Goal: Information Seeking & Learning: Learn about a topic

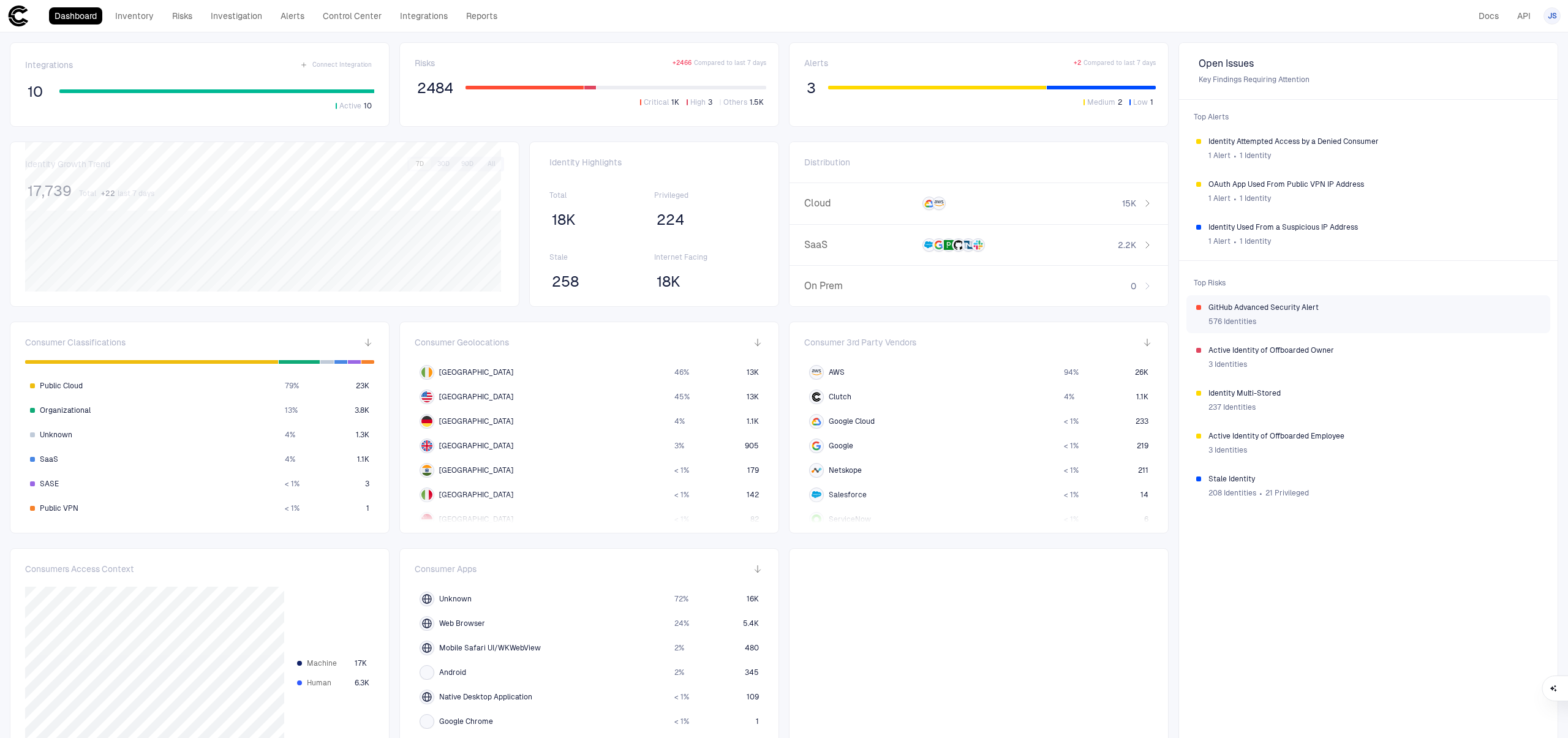
click at [1254, 307] on span "GitHub Advanced Security Alert" at bounding box center [1374, 307] width 332 height 10
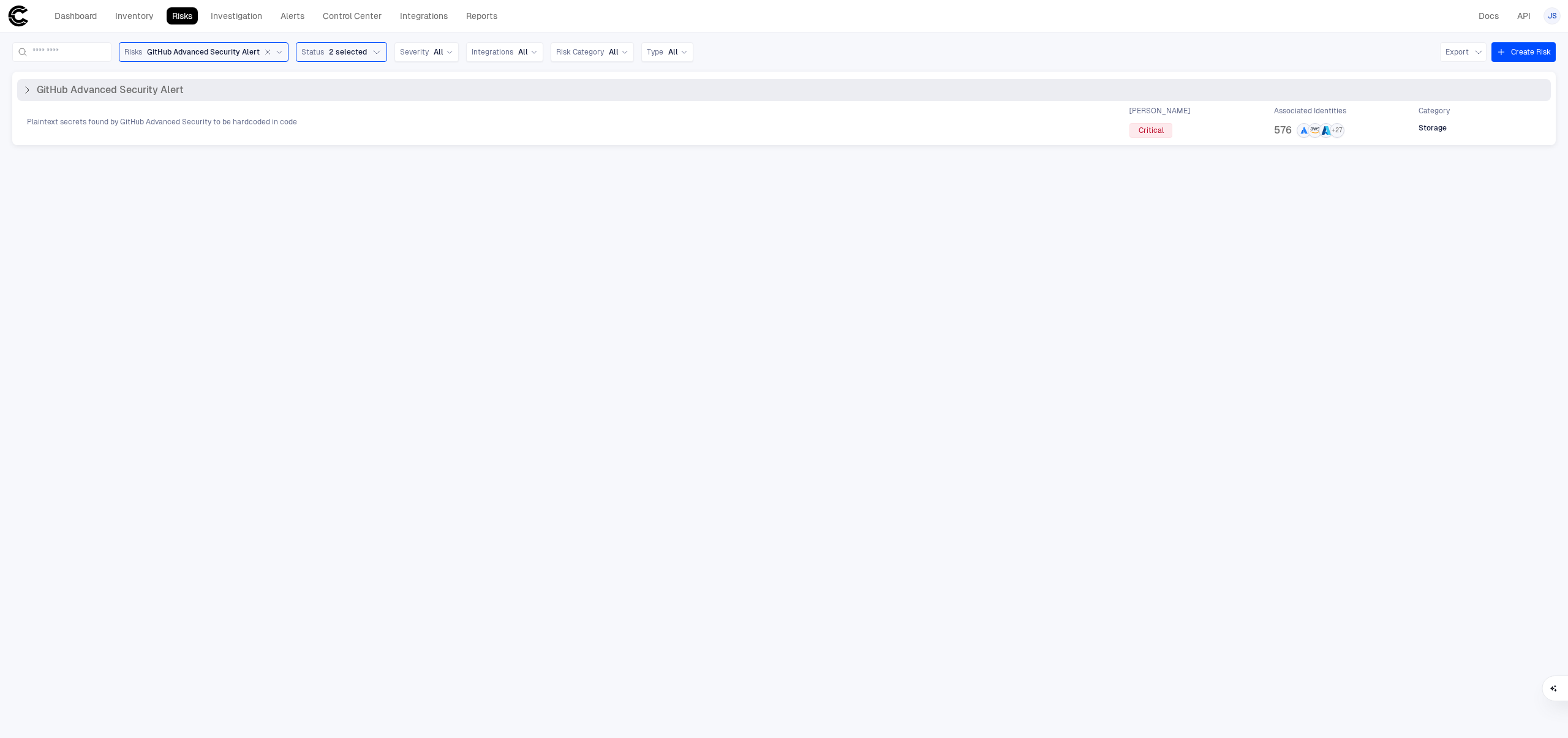
click at [255, 90] on div "GitHub Advanced Security Alert" at bounding box center [783, 90] width 1523 height 13
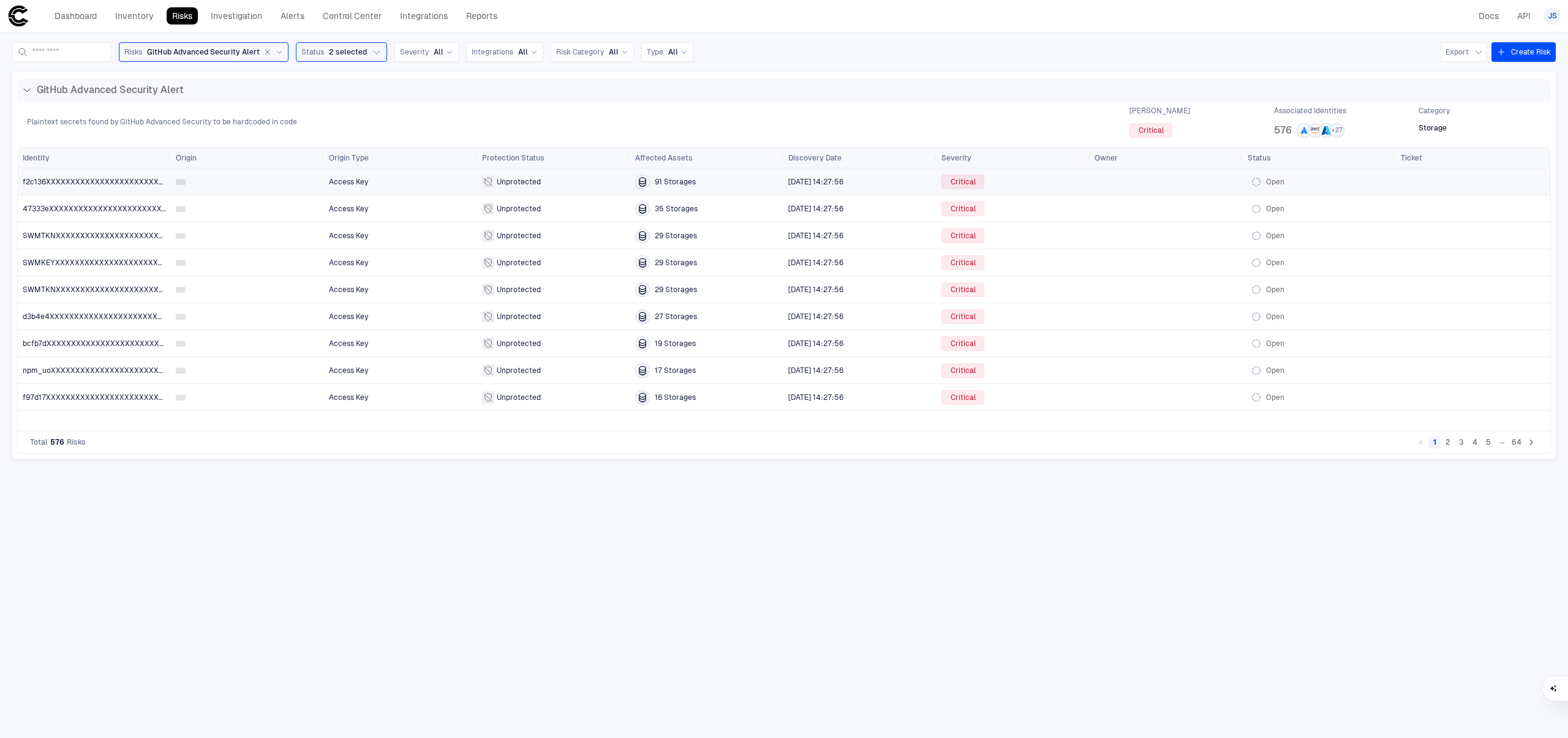
click at [739, 180] on span "91 Storages" at bounding box center [706, 182] width 143 height 14
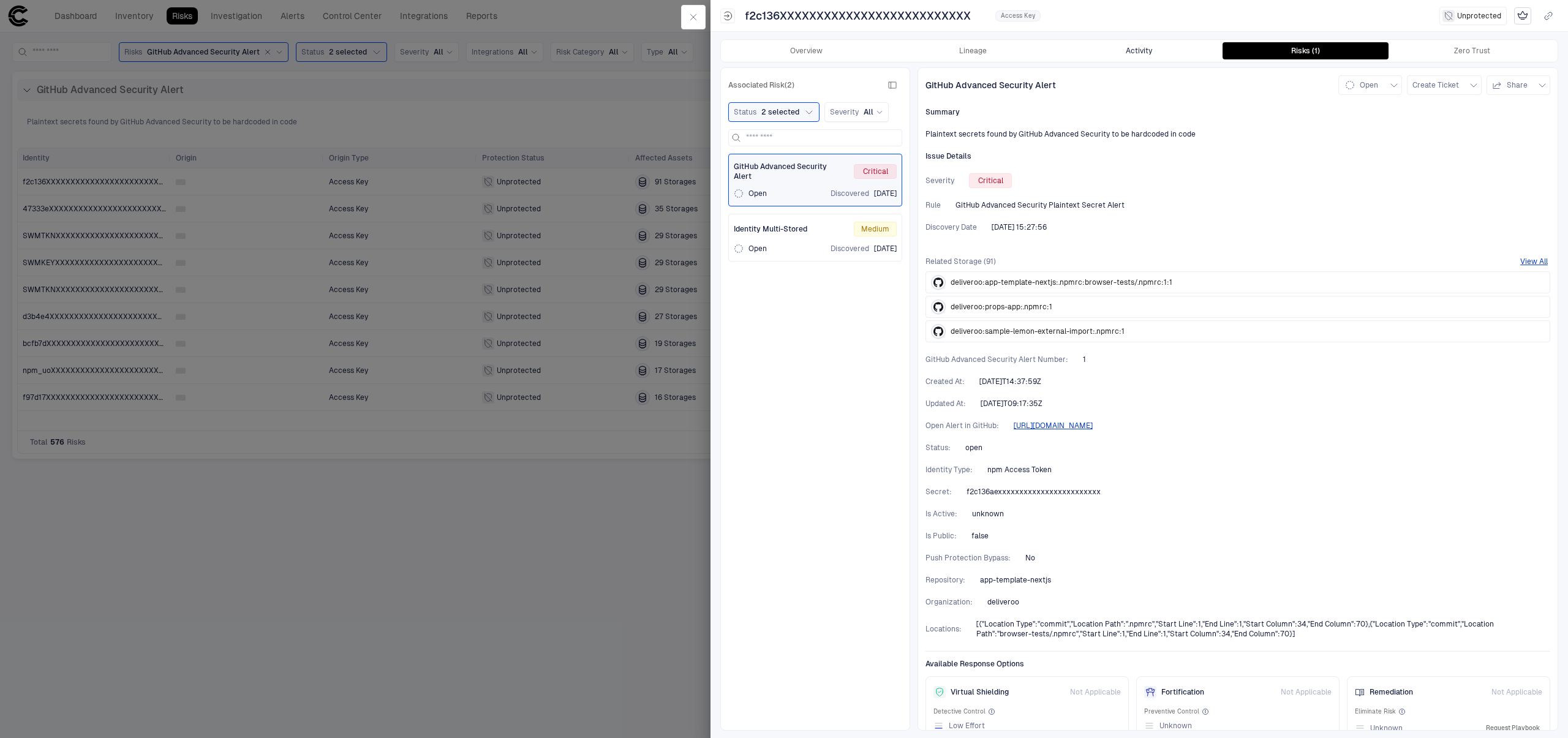
click at [1145, 52] on button "Activity" at bounding box center [1138, 51] width 166 height 17
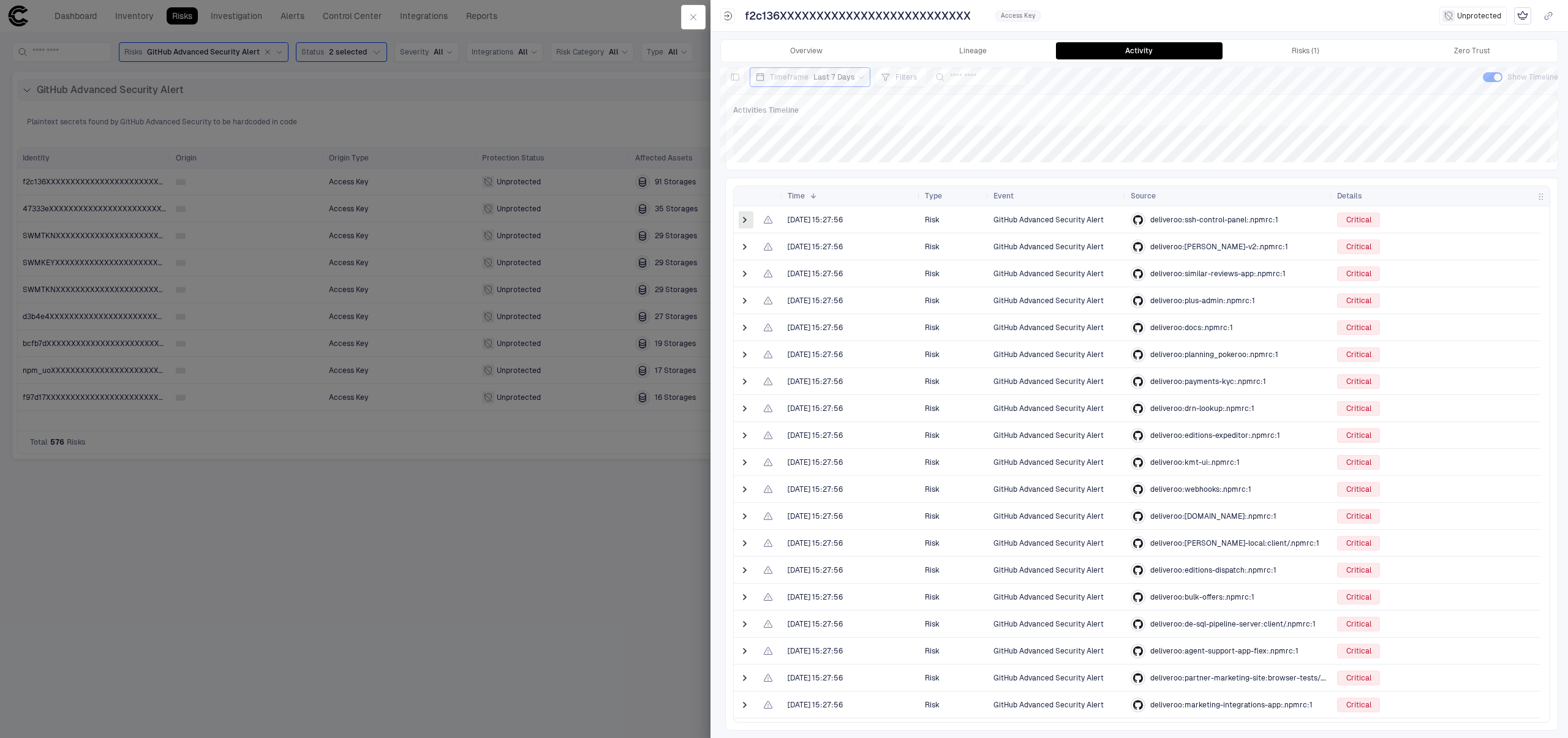
click at [744, 214] on span at bounding box center [744, 220] width 13 height 13
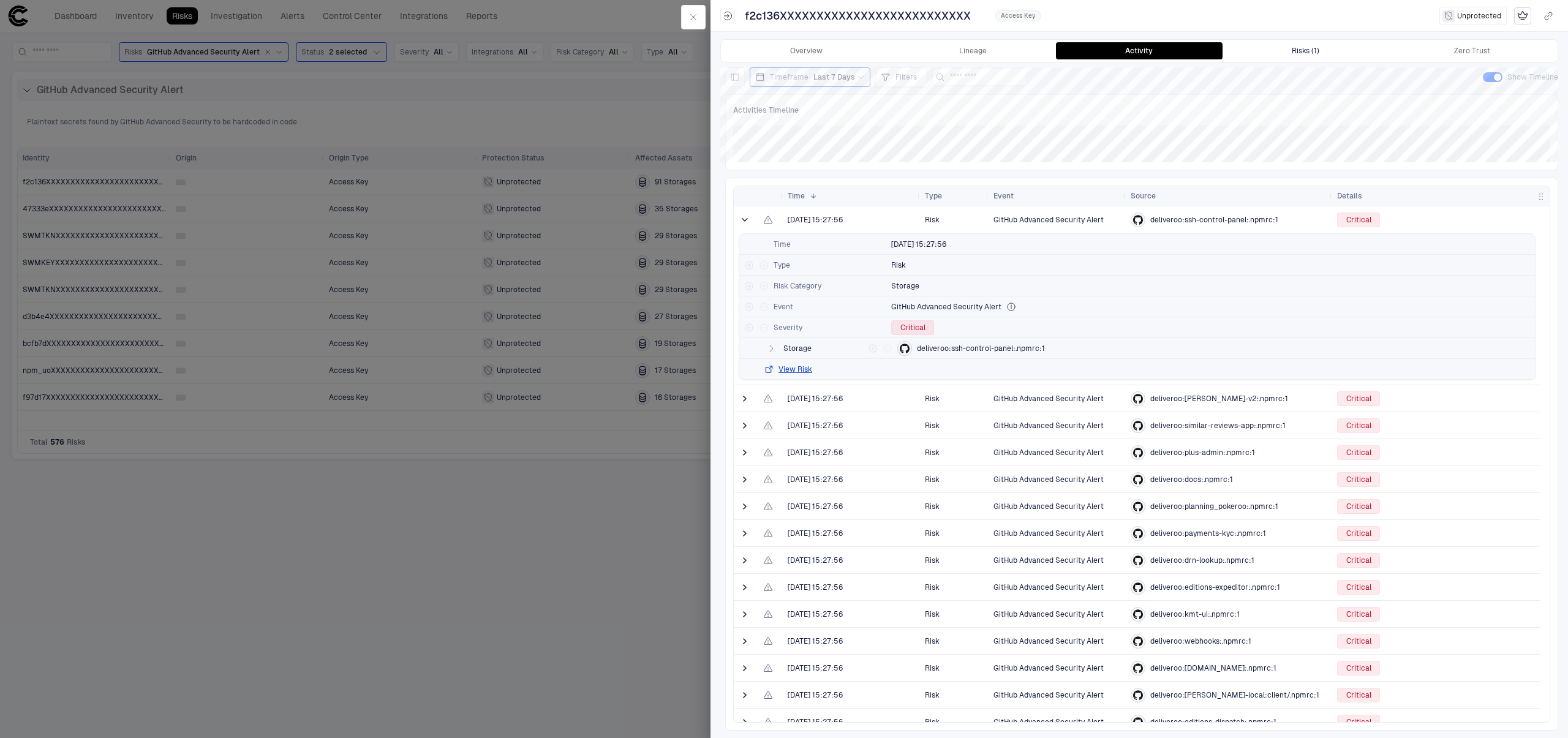
click at [1312, 48] on div "Risks (1)" at bounding box center [1305, 51] width 28 height 10
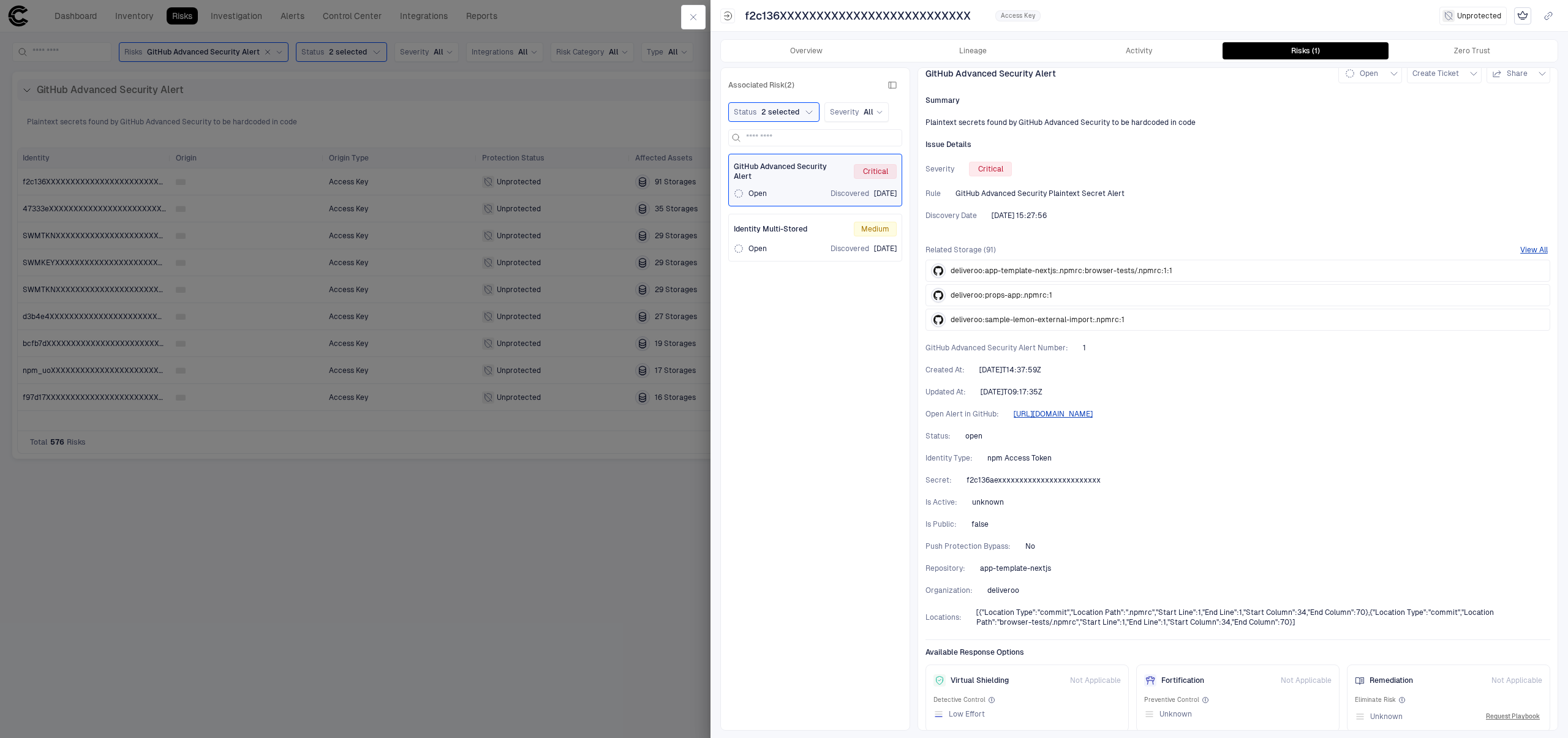
scroll to position [21, 0]
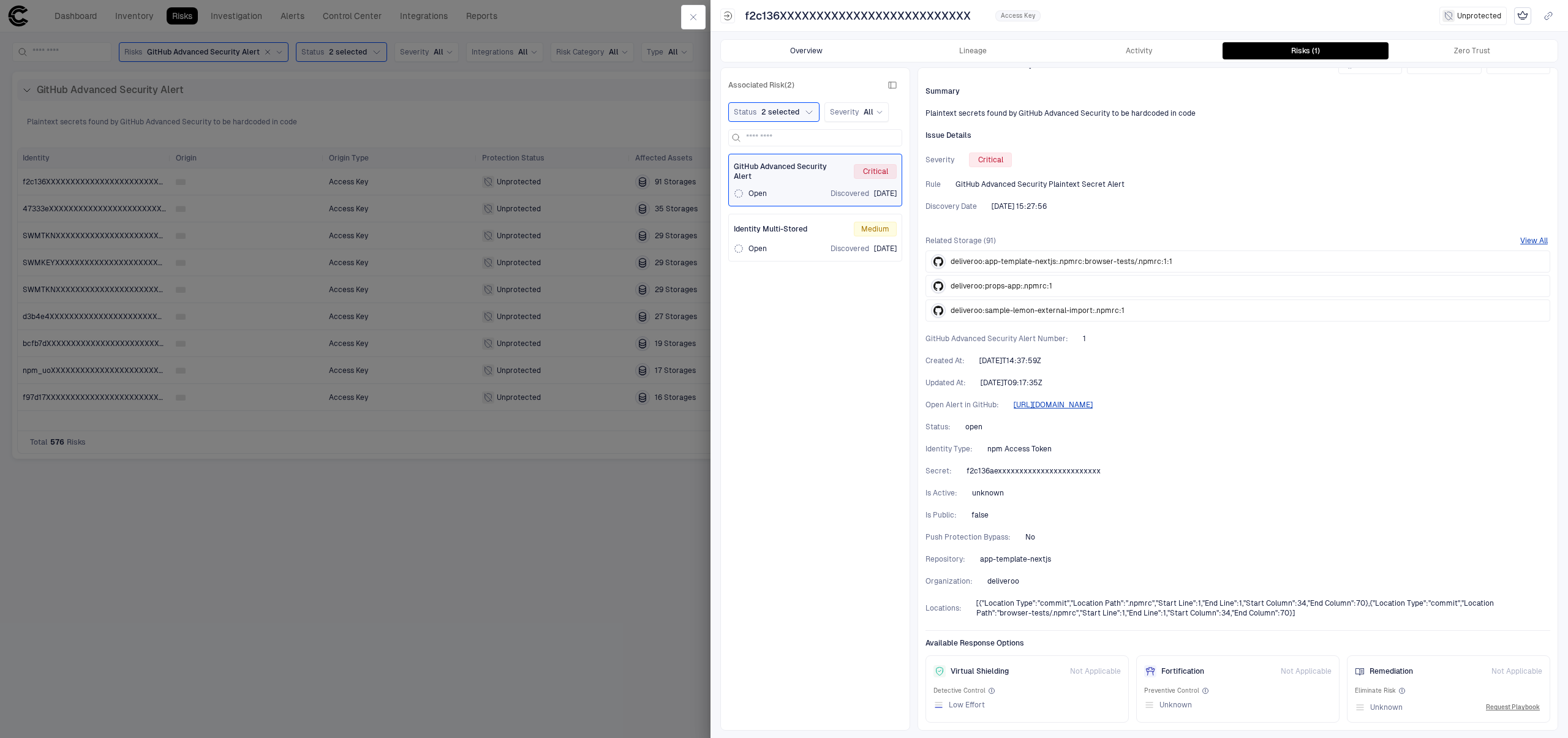
click at [818, 55] on button "Overview" at bounding box center [806, 51] width 166 height 17
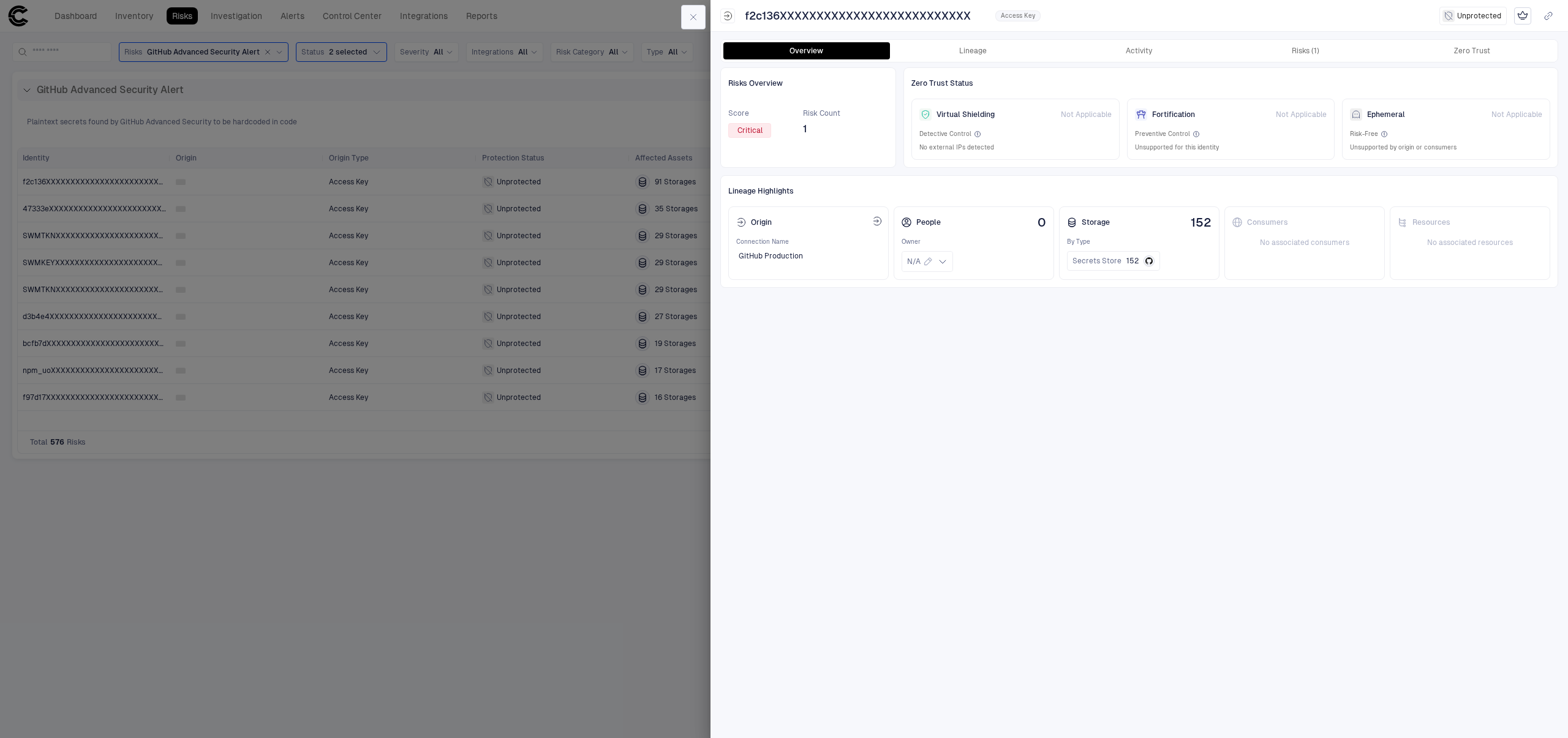
click at [690, 18] on icon "button" at bounding box center [694, 18] width 10 height 10
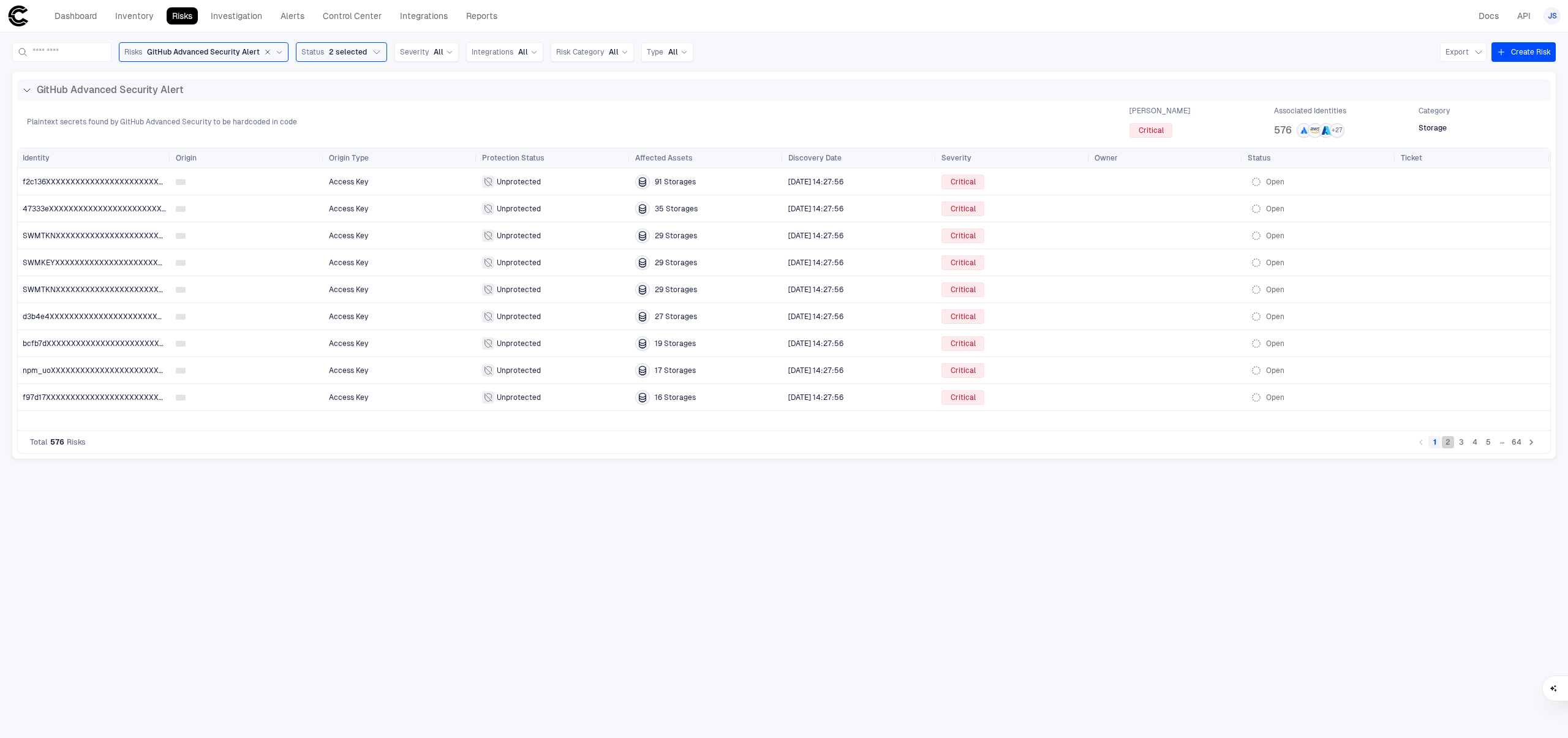
click at [1447, 447] on button "2" at bounding box center [1447, 442] width 13 height 13
click at [1459, 447] on button "3" at bounding box center [1461, 442] width 13 height 13
click at [257, 185] on div at bounding box center [247, 182] width 143 height 10
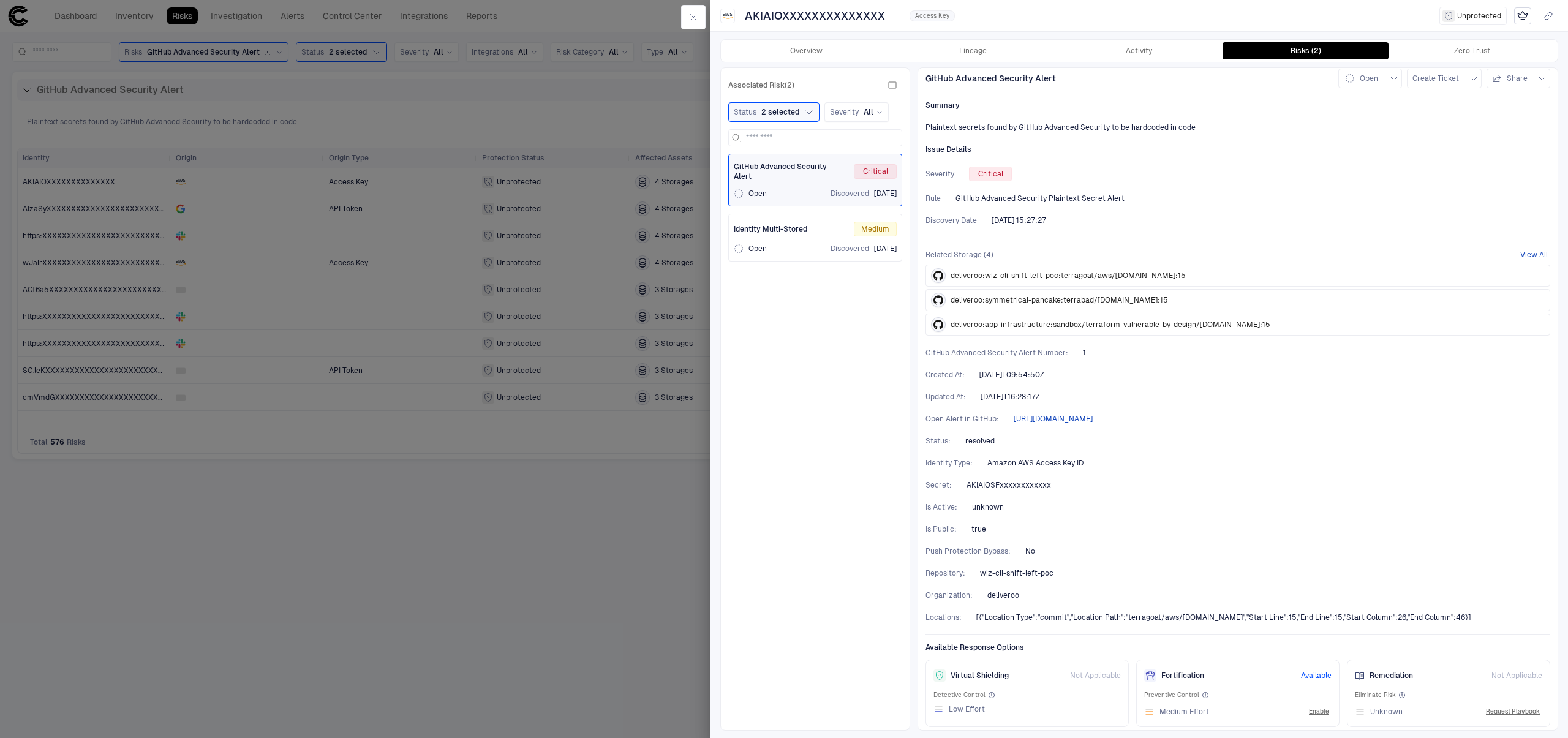
scroll to position [11, 0]
click at [1161, 614] on span "[{"Location Type":"commit","Location Path":"terragoat/aws/[DOMAIN_NAME]","Start…" at bounding box center [1224, 614] width 495 height 10
click at [1227, 714] on div "Medium Effort Enable" at bounding box center [1237, 707] width 187 height 14
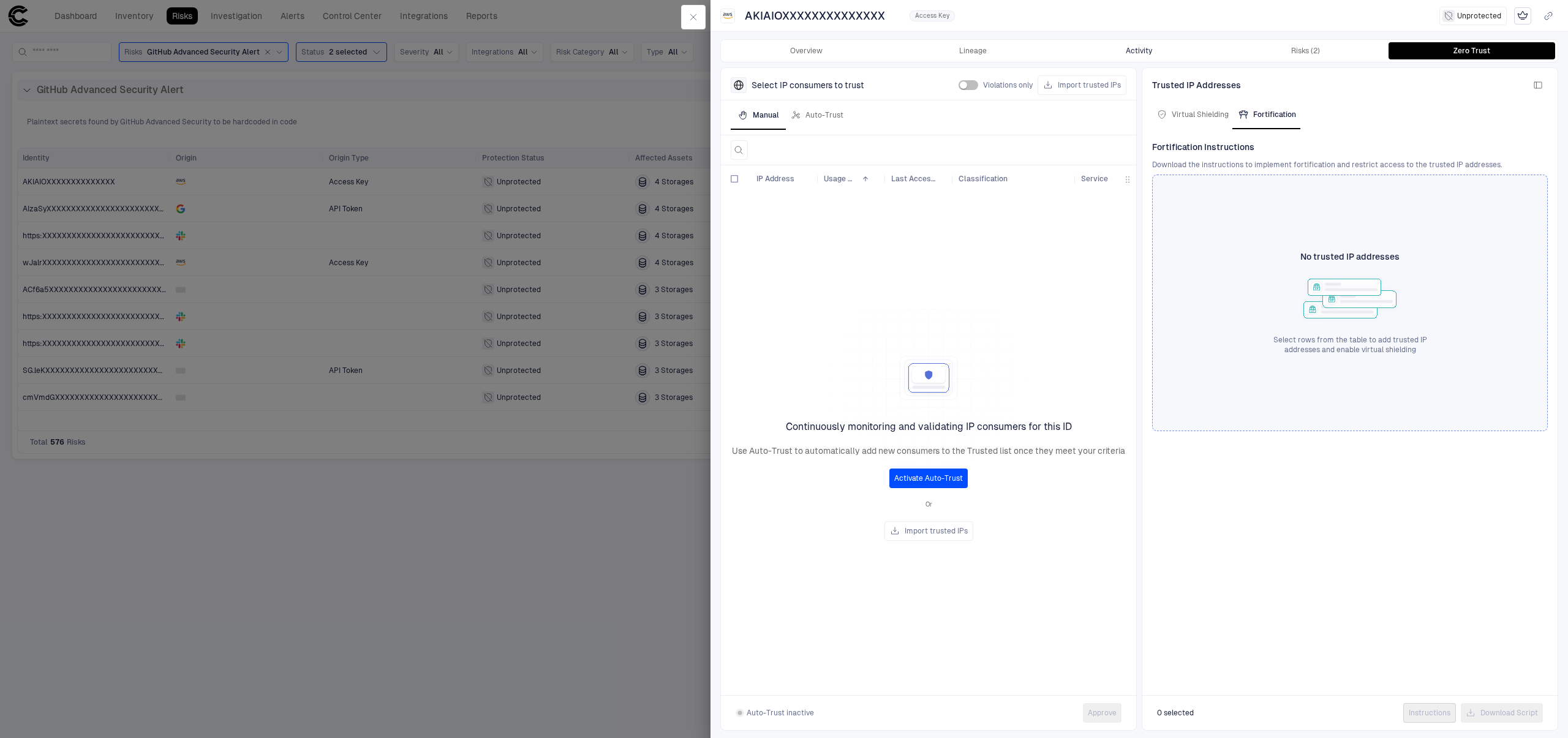
click at [1142, 52] on button "Activity" at bounding box center [1138, 51] width 166 height 17
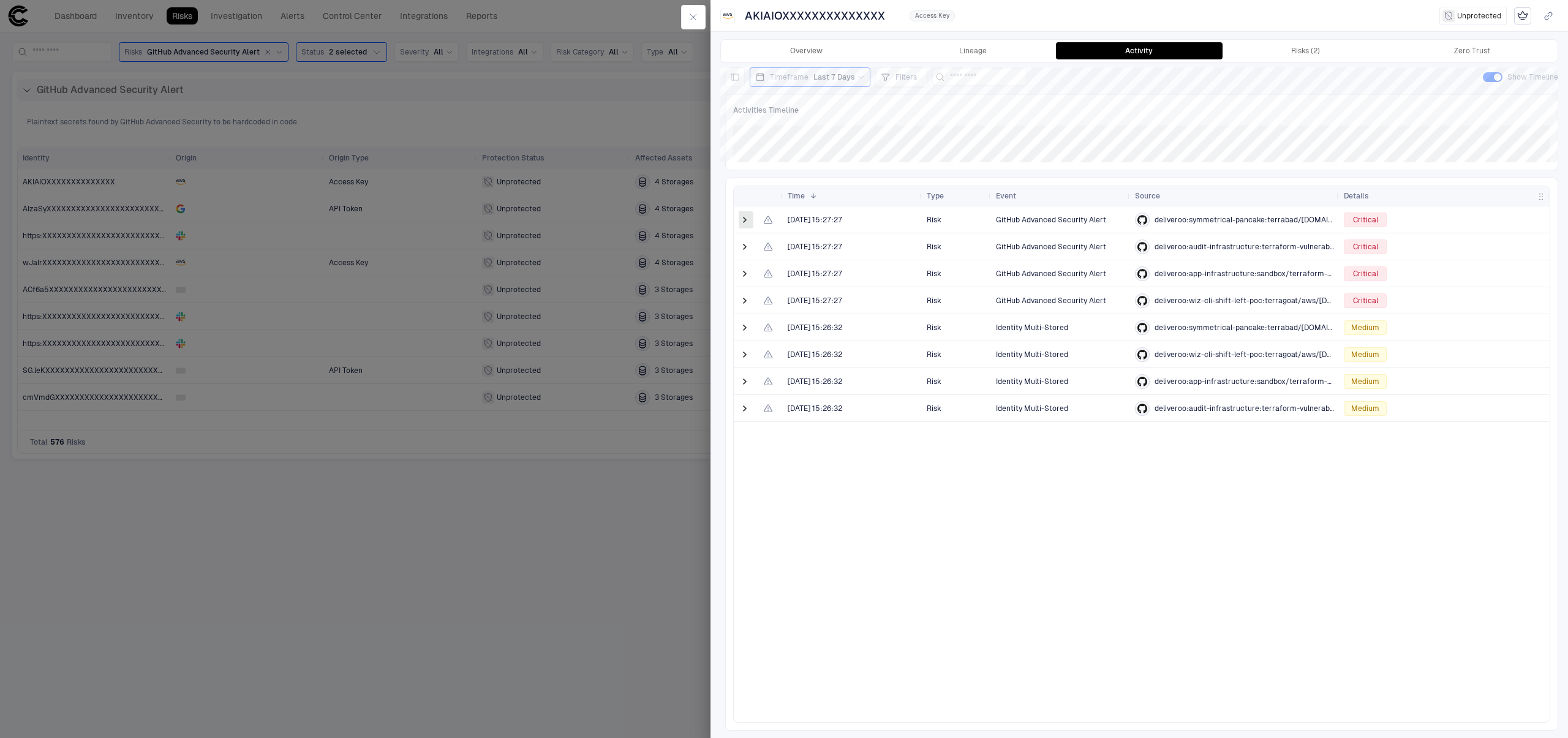
click at [747, 221] on span at bounding box center [744, 220] width 13 height 13
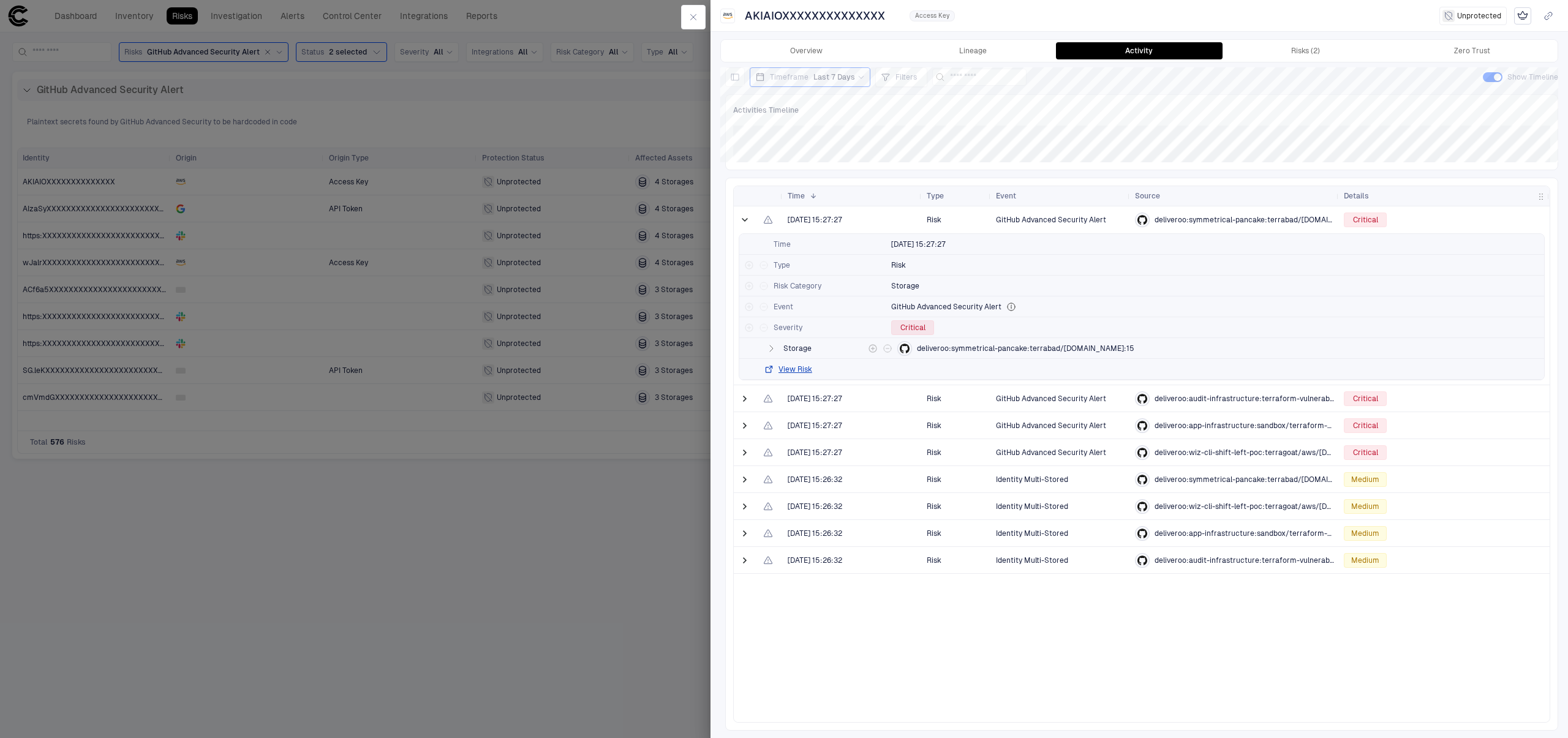
click at [933, 351] on span "deliveroo:symmetrical-pancake:terrabad/[DOMAIN_NAME]:15" at bounding box center [1025, 349] width 218 height 10
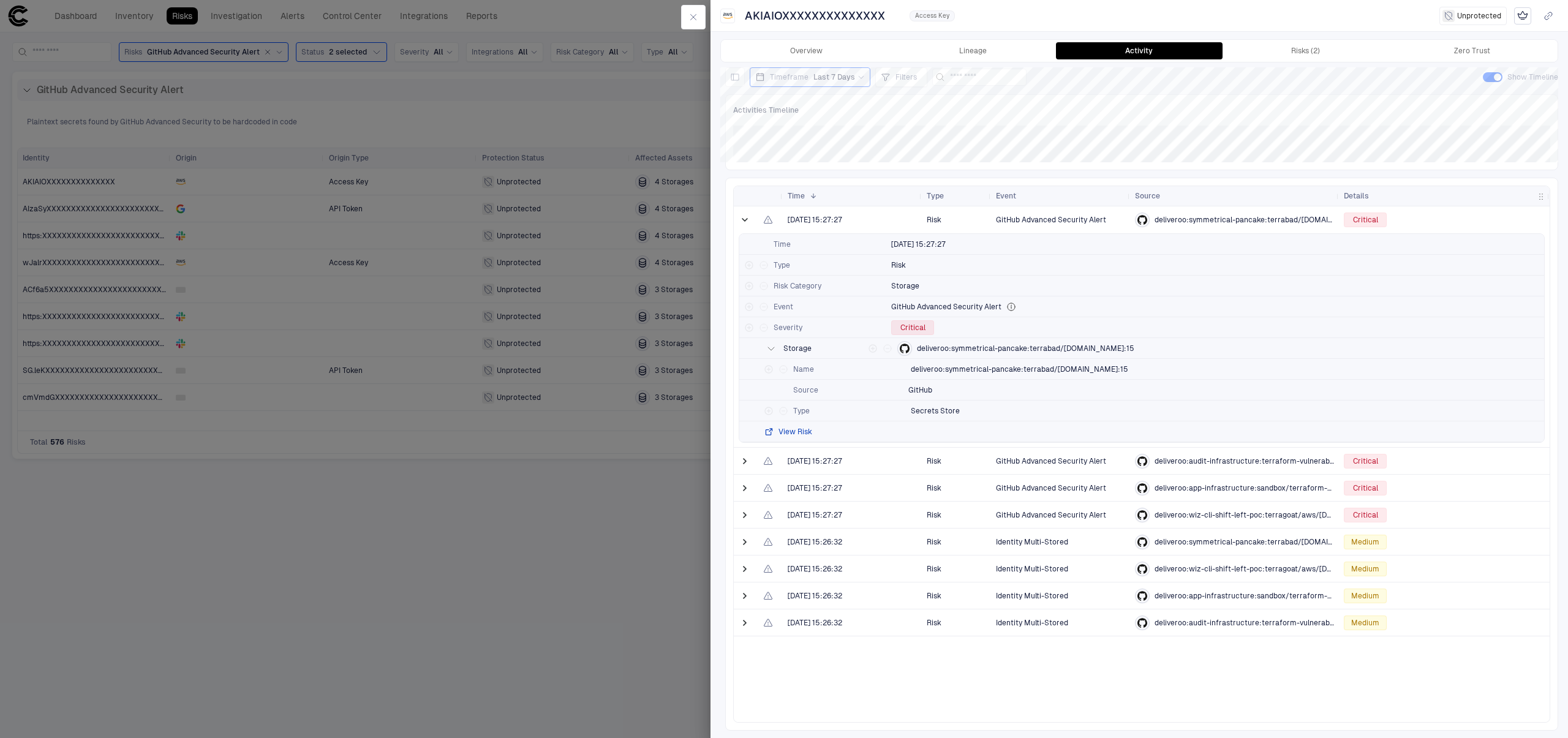
click at [799, 432] on button "View Risk" at bounding box center [787, 432] width 48 height 10
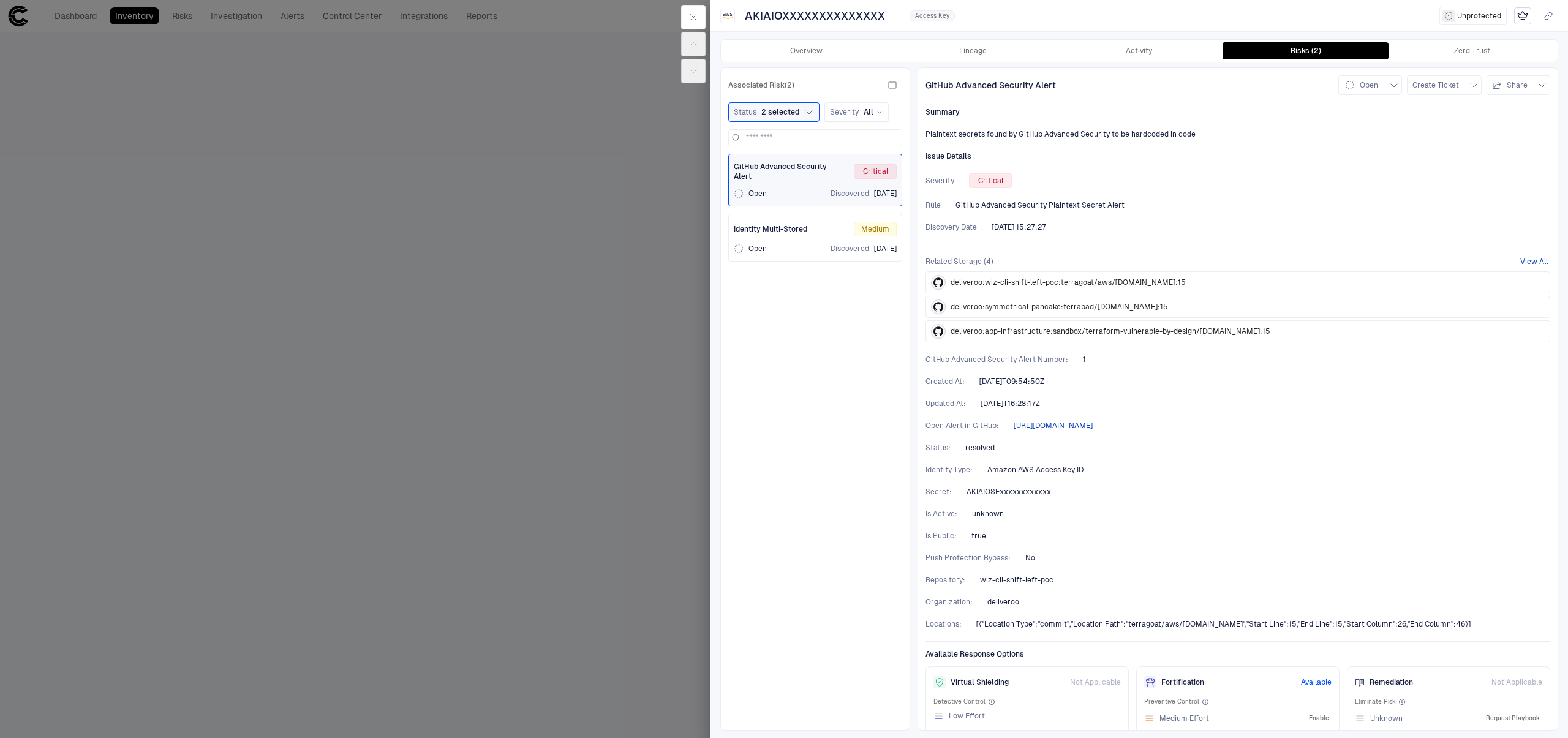
click at [1089, 286] on span "deliveroo:wiz-cli-shift-left-poc:terragoat/aws/[DOMAIN_NAME]:15" at bounding box center [1068, 283] width 235 height 10
click at [1108, 278] on span "deliveroo:wiz-cli-shift-left-poc:terragoat/aws/[DOMAIN_NAME]:15" at bounding box center [1068, 283] width 235 height 10
click at [1447, 48] on button "Zero Trust" at bounding box center [1471, 51] width 166 height 17
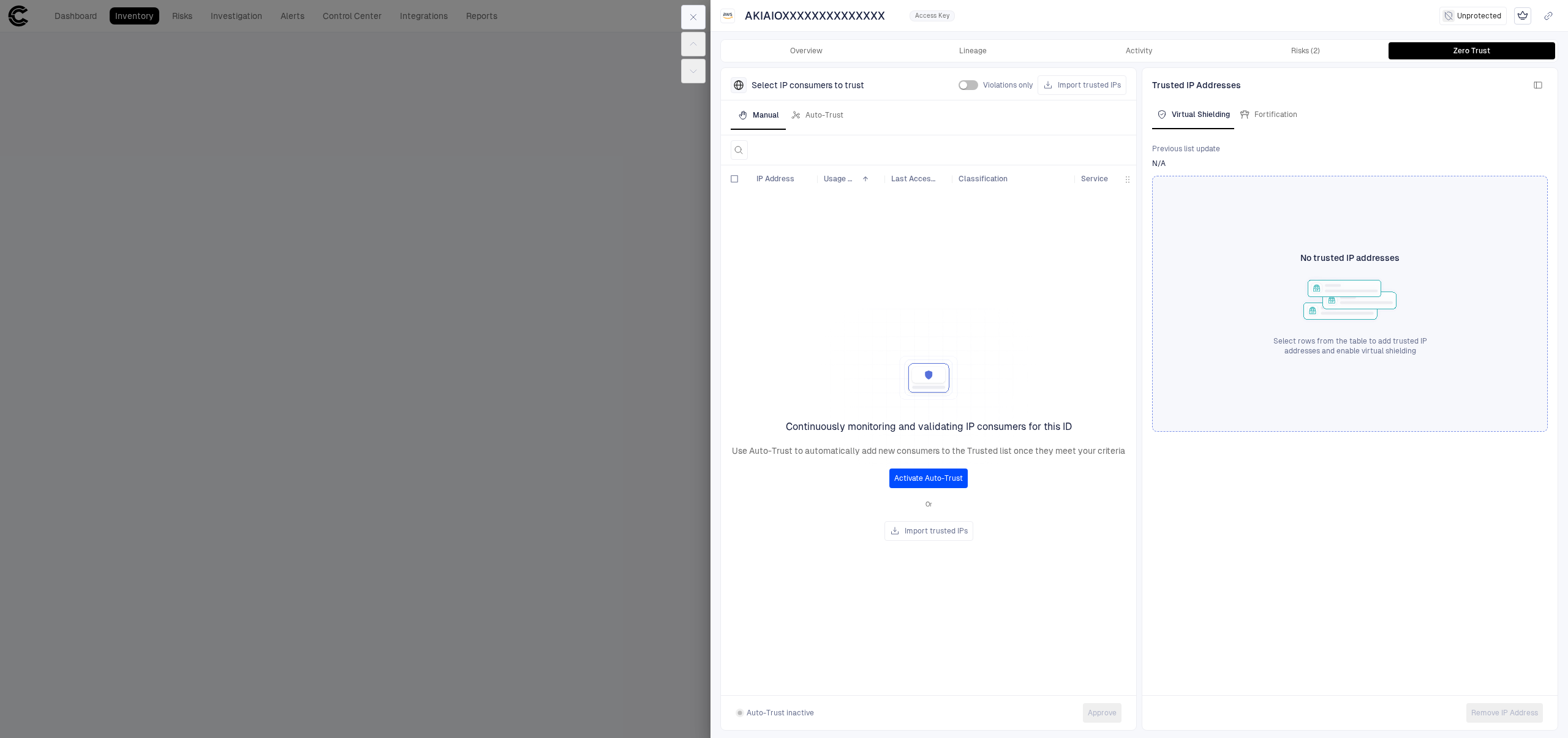
click at [702, 14] on button "button" at bounding box center [693, 17] width 24 height 24
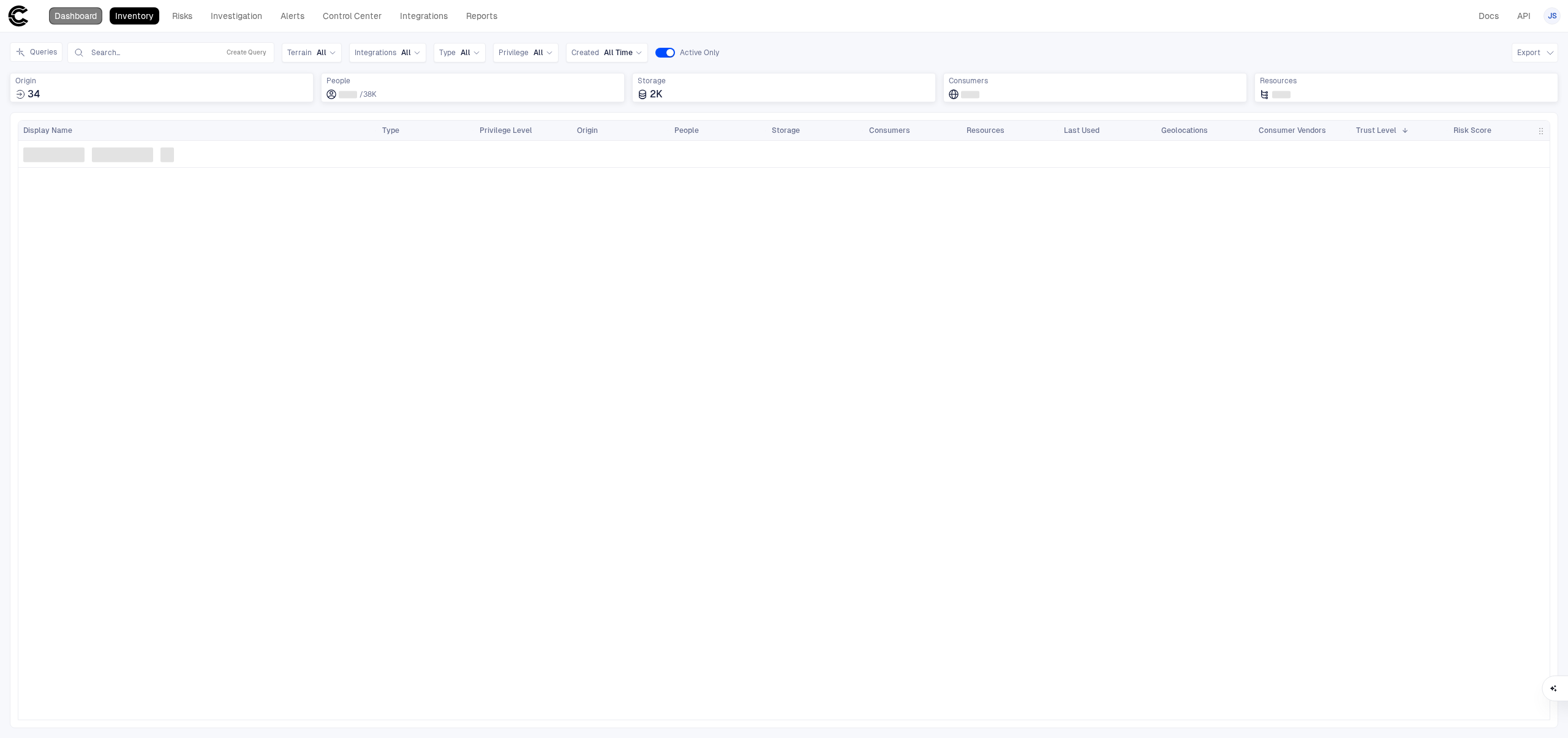
click at [75, 16] on link "Dashboard" at bounding box center [75, 16] width 53 height 17
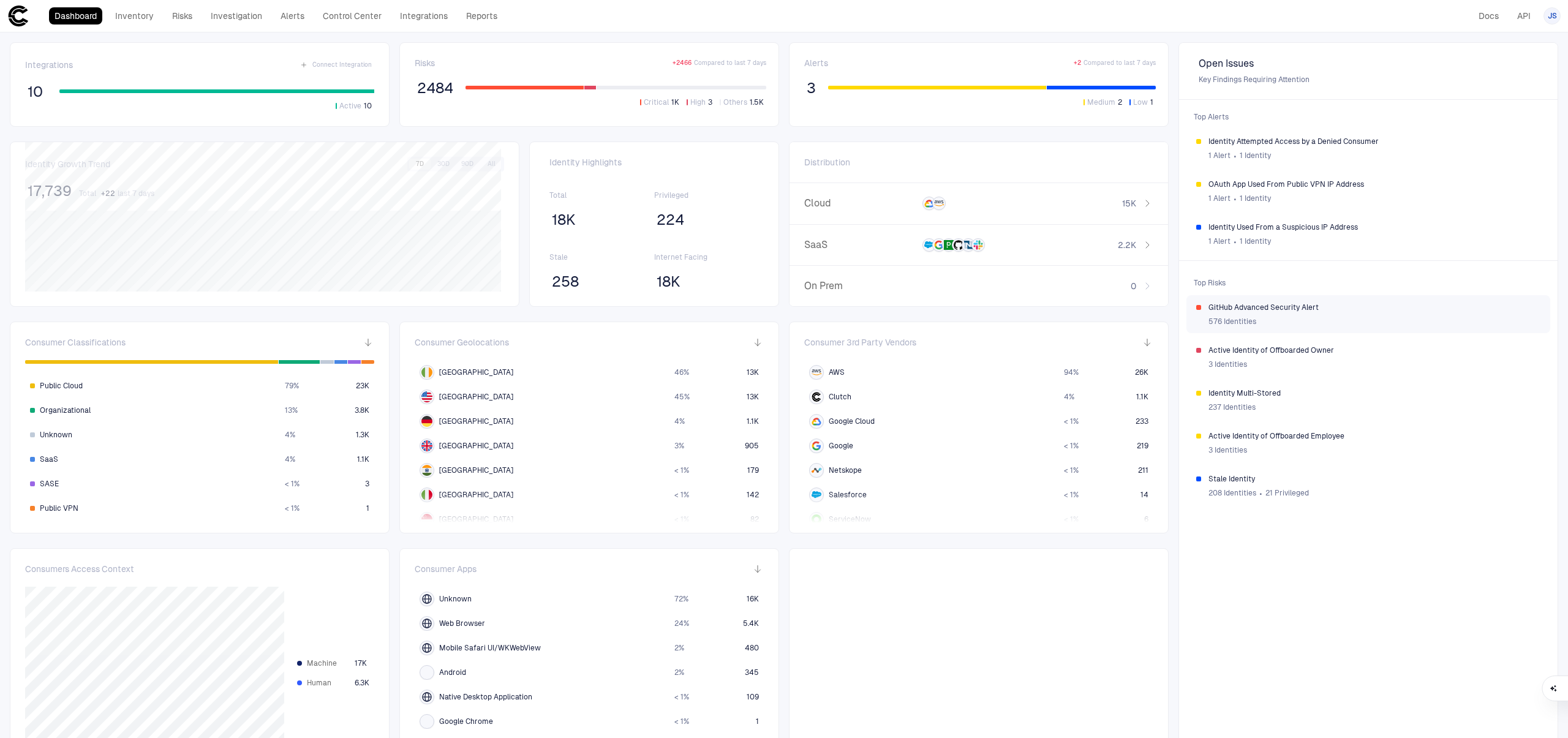
click at [1371, 323] on div "576 Identities" at bounding box center [1374, 322] width 332 height 19
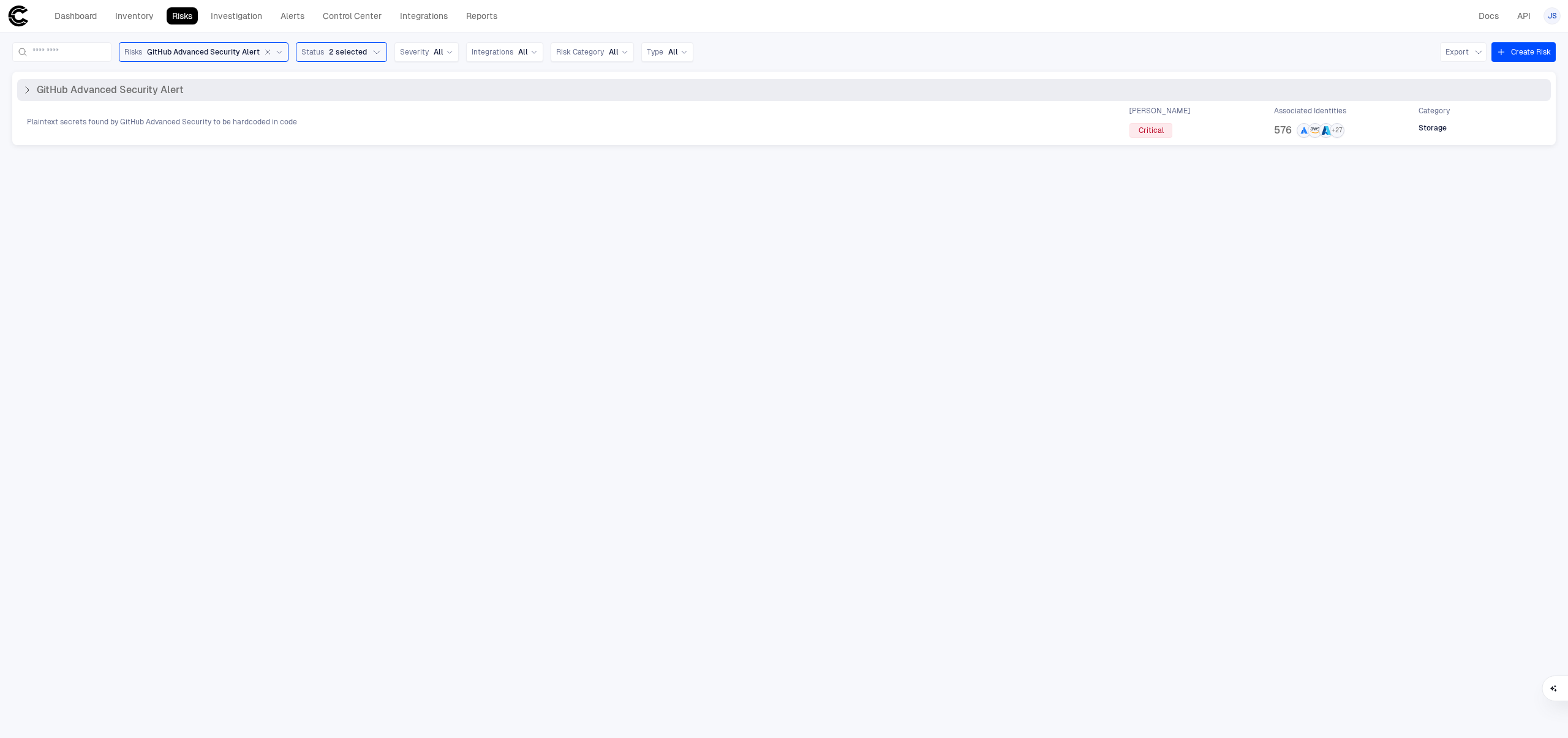
click at [1229, 129] on div "[PERSON_NAME] Critical" at bounding box center [1190, 122] width 122 height 32
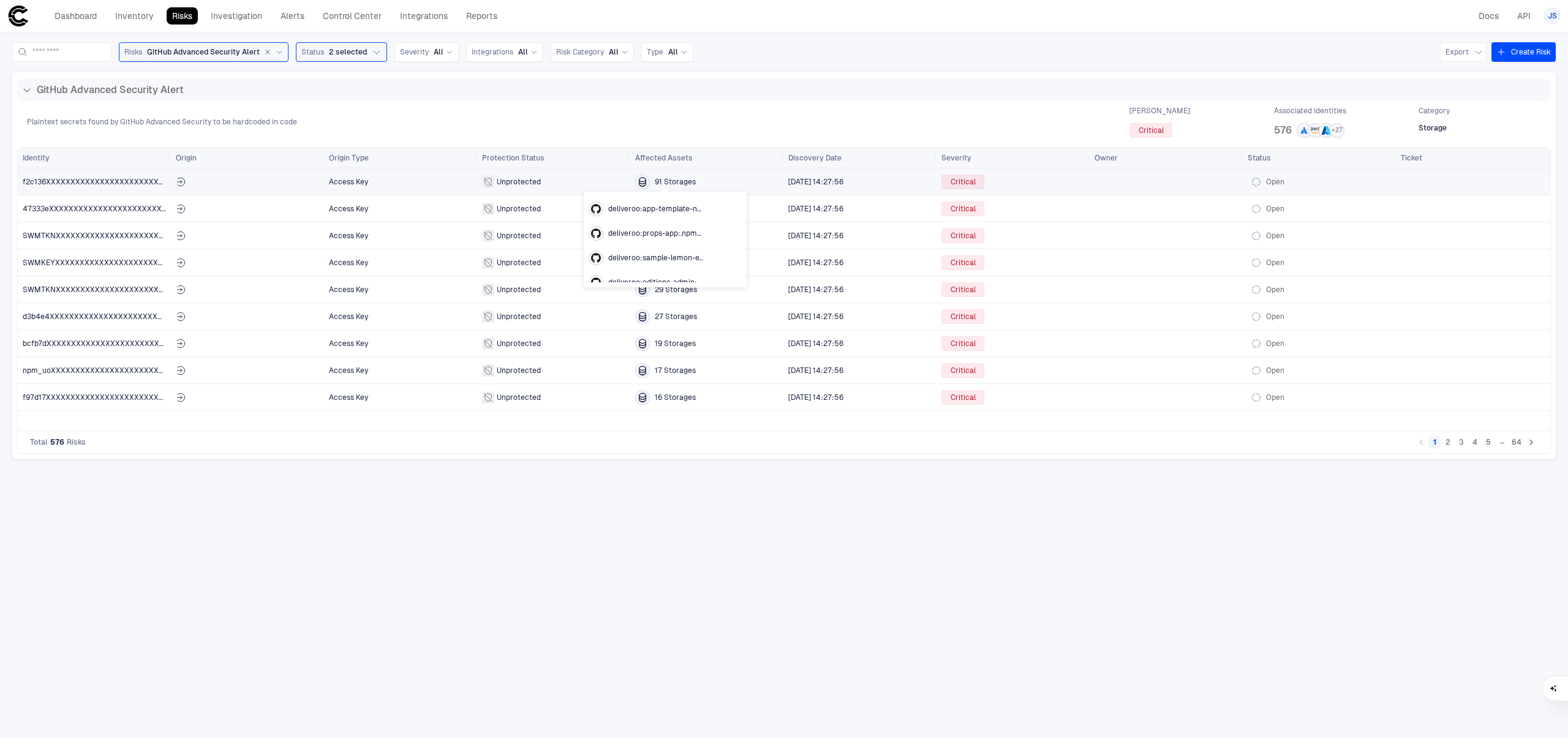
click at [669, 184] on span "91 Storages" at bounding box center [675, 182] width 41 height 10
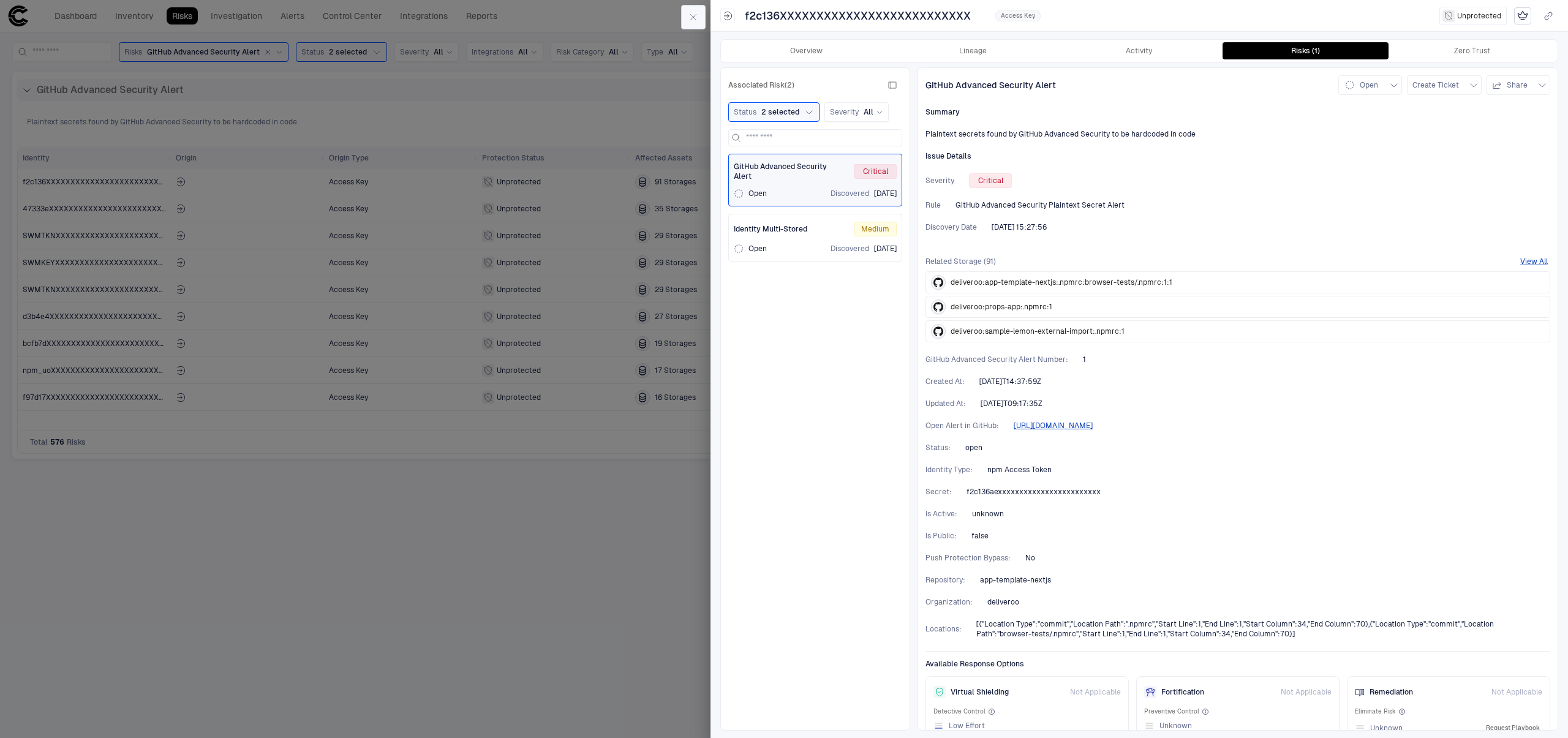
click at [691, 20] on icon "button" at bounding box center [694, 18] width 10 height 10
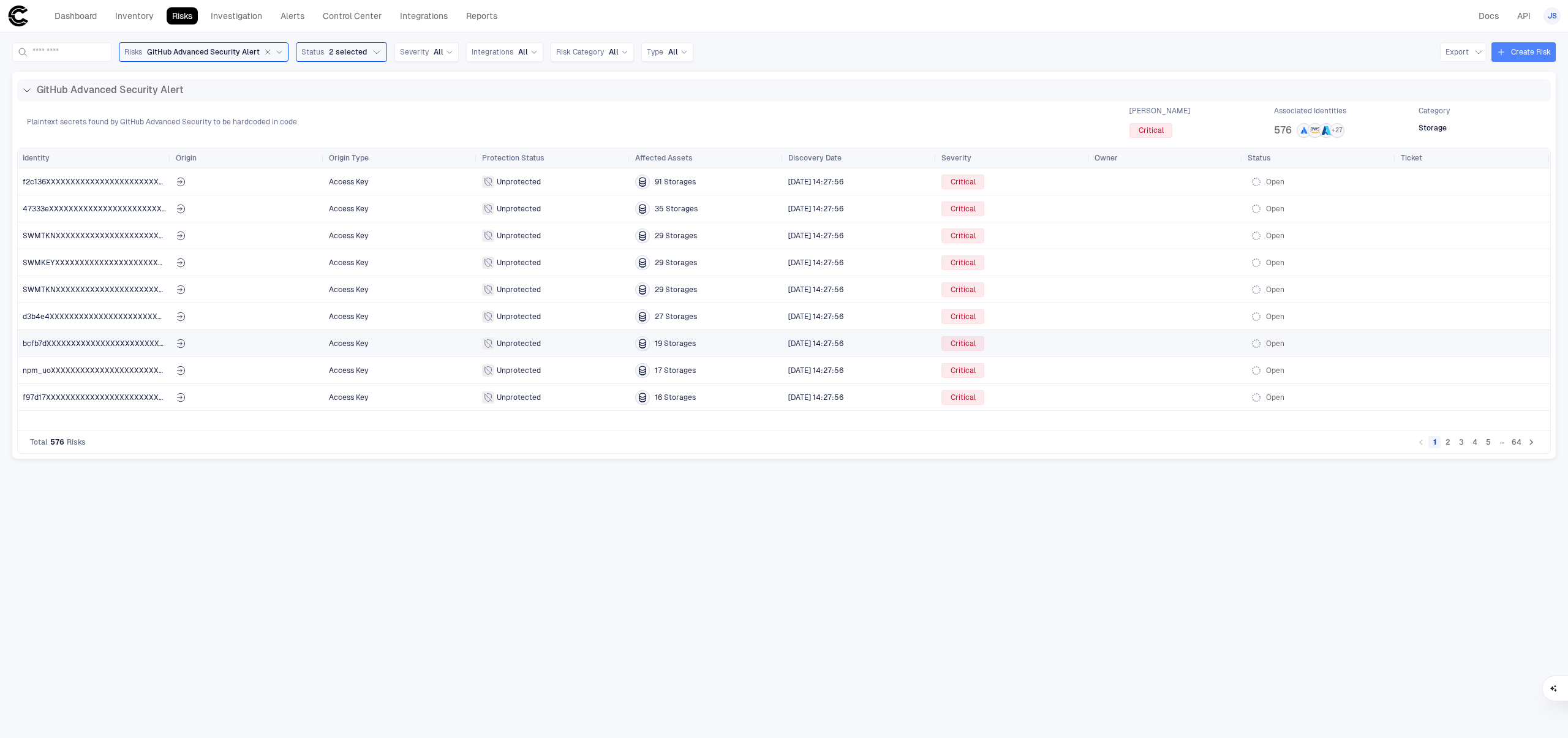
click at [1549, 52] on button "Create Risk" at bounding box center [1523, 52] width 64 height 19
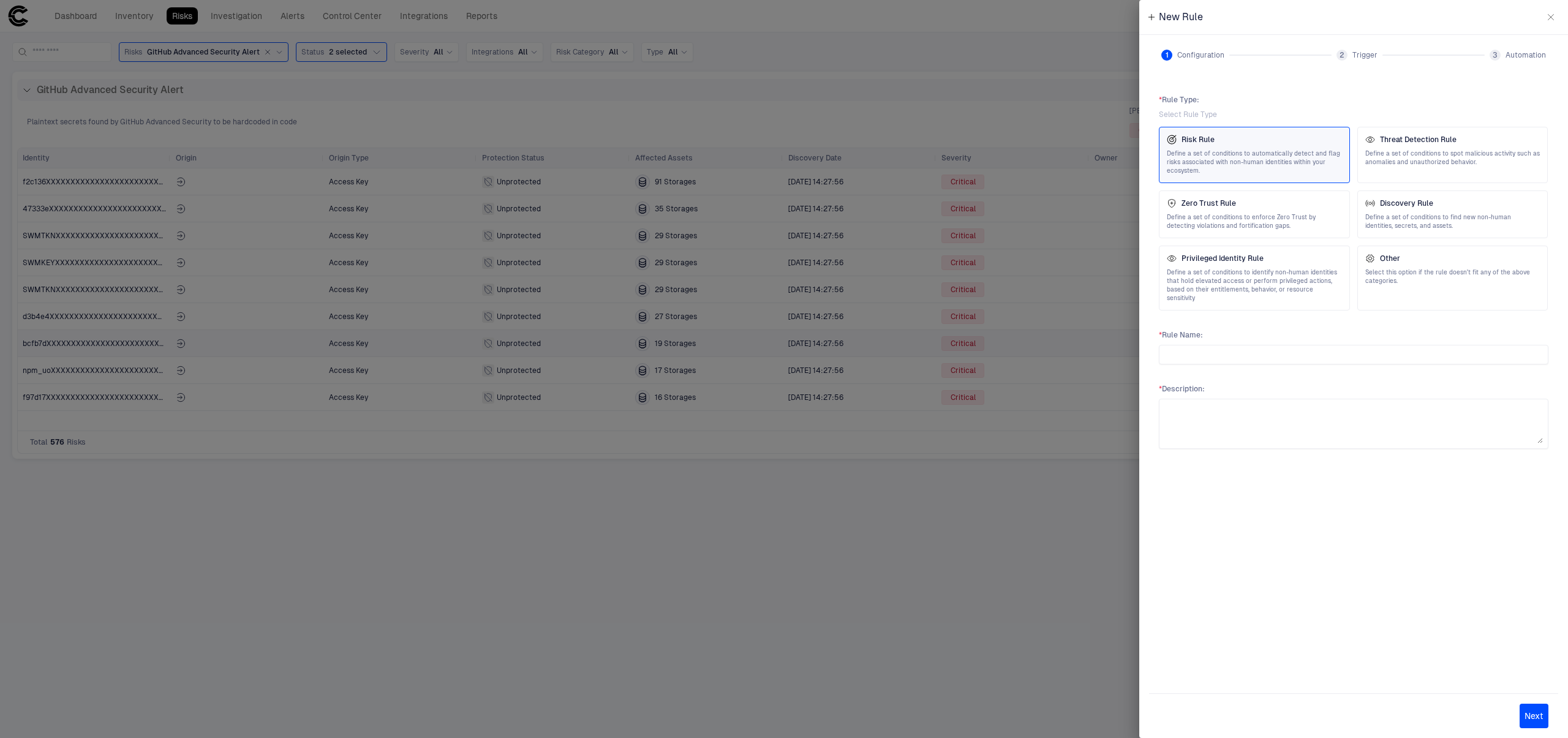
click at [1547, 13] on icon "button" at bounding box center [1550, 18] width 10 height 10
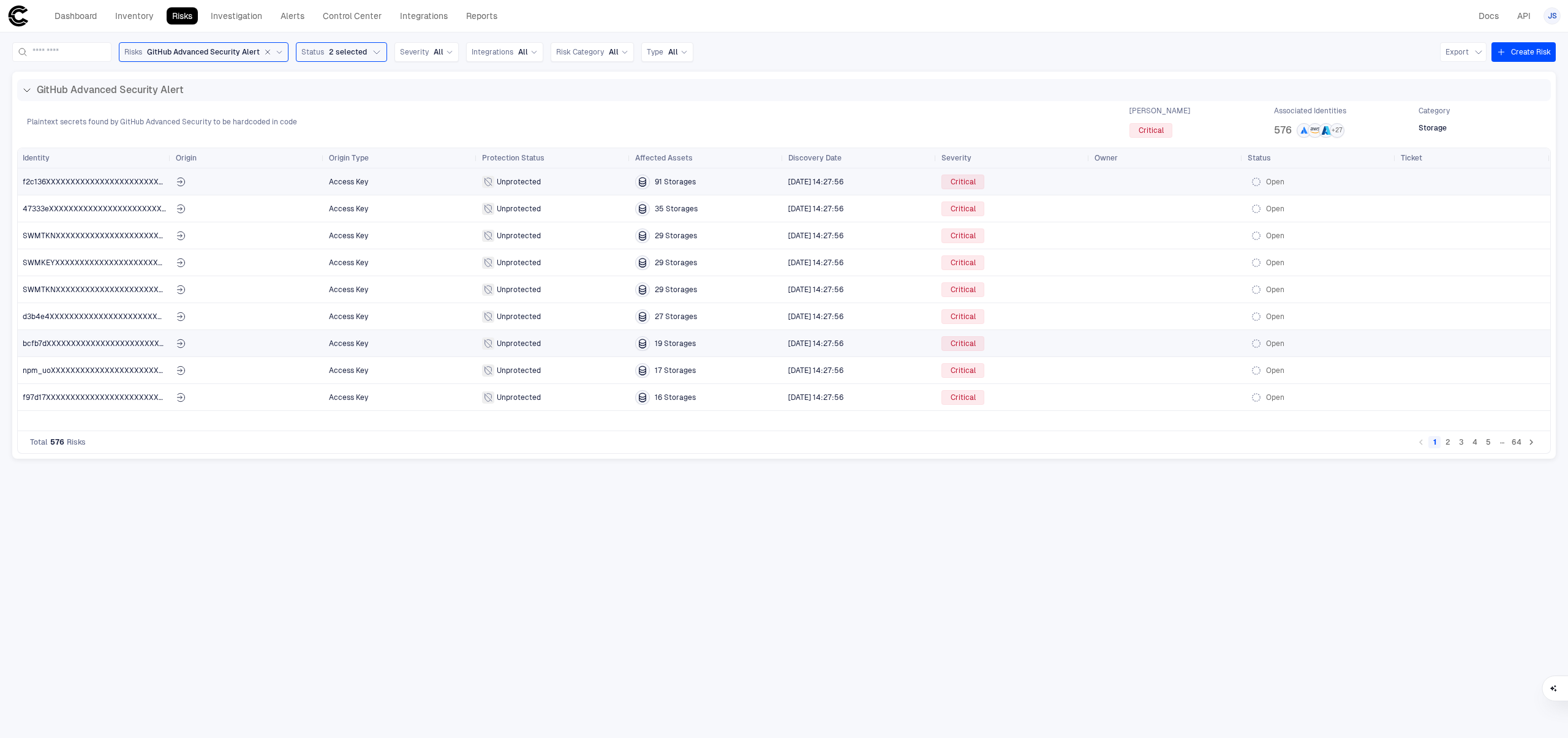
click at [664, 180] on span "91 Storages" at bounding box center [675, 182] width 41 height 10
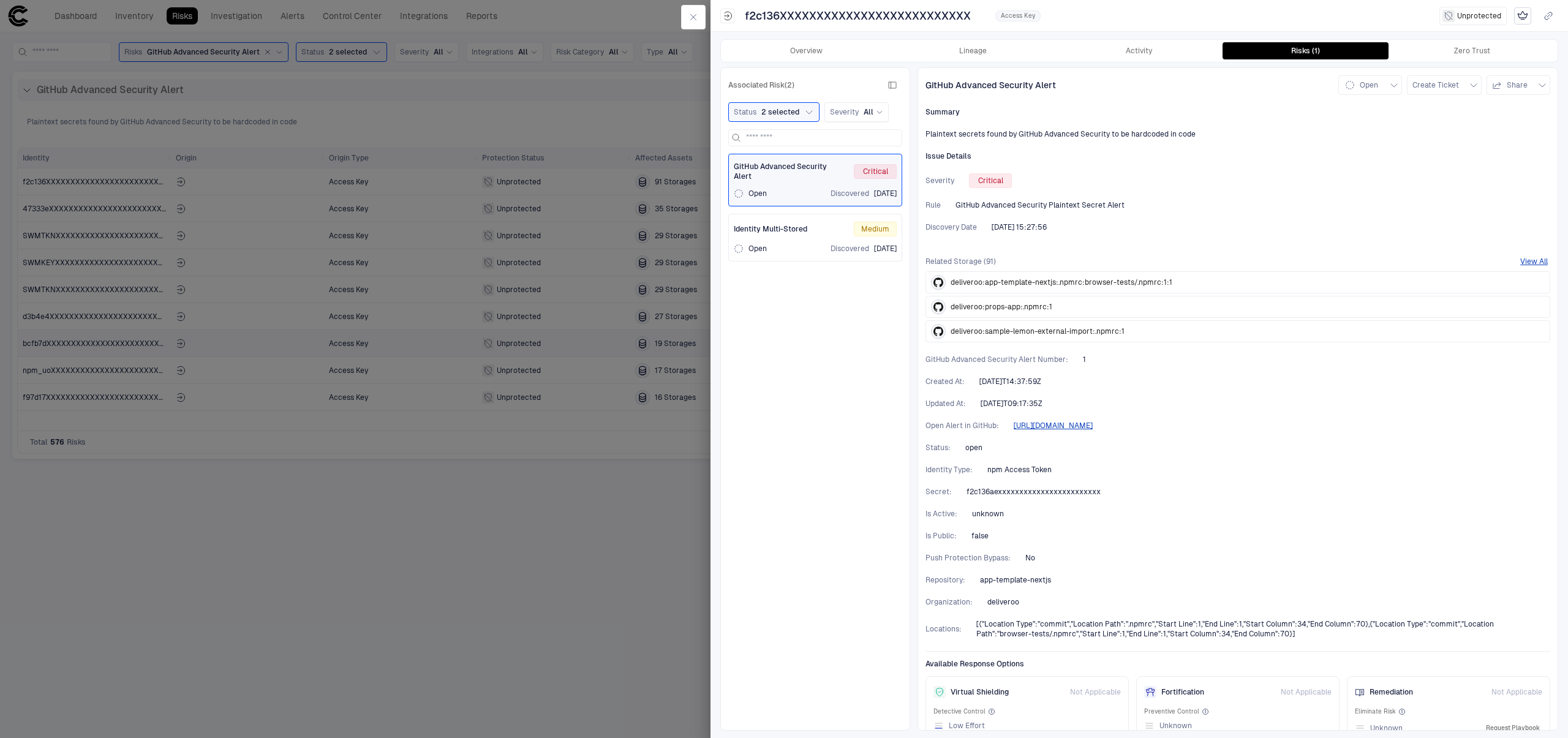
scroll to position [21, 0]
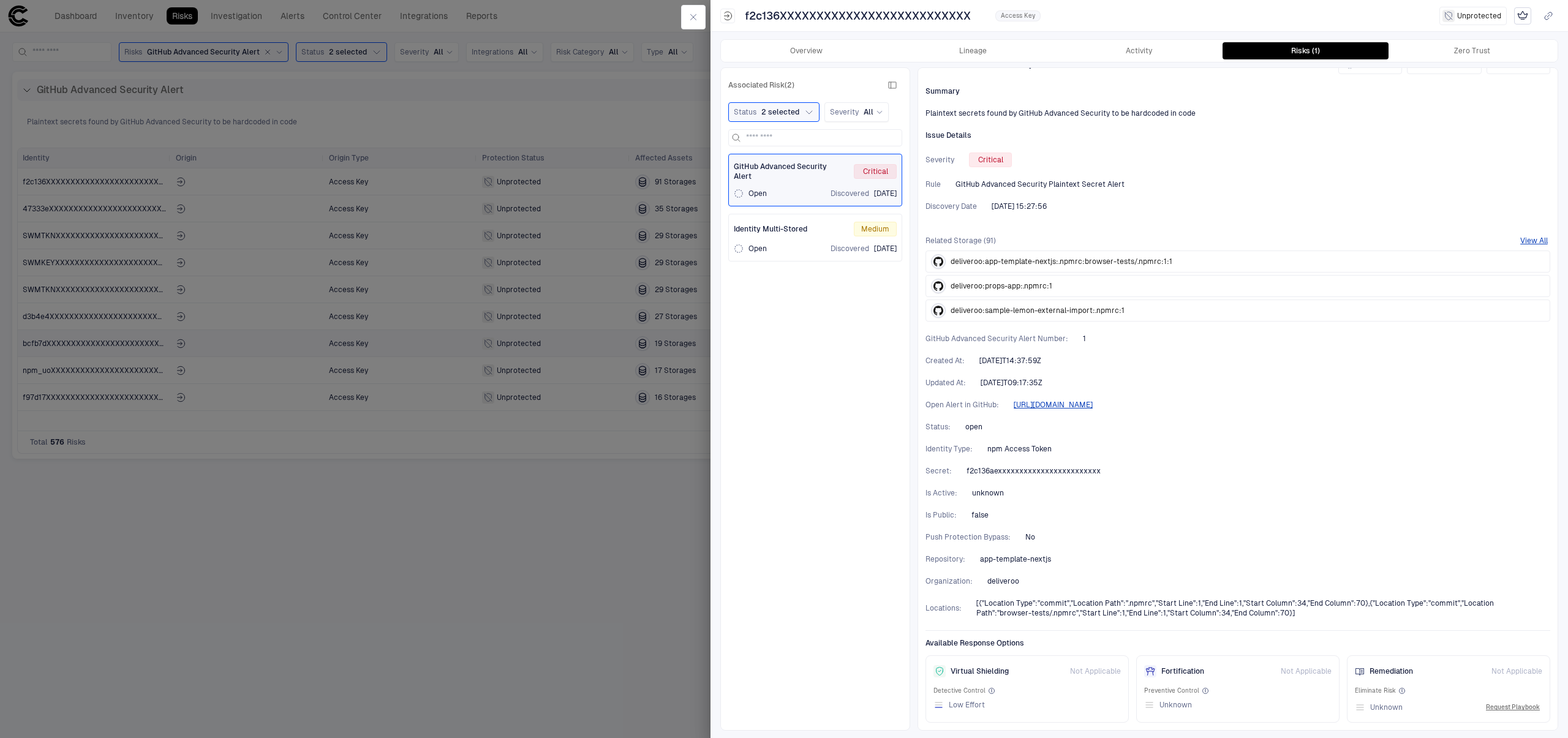
click at [1000, 562] on span "app-template-nextjs" at bounding box center [1015, 560] width 71 height 10
copy span "app-template-nextjs"
click at [1144, 46] on button "Activity" at bounding box center [1138, 51] width 166 height 17
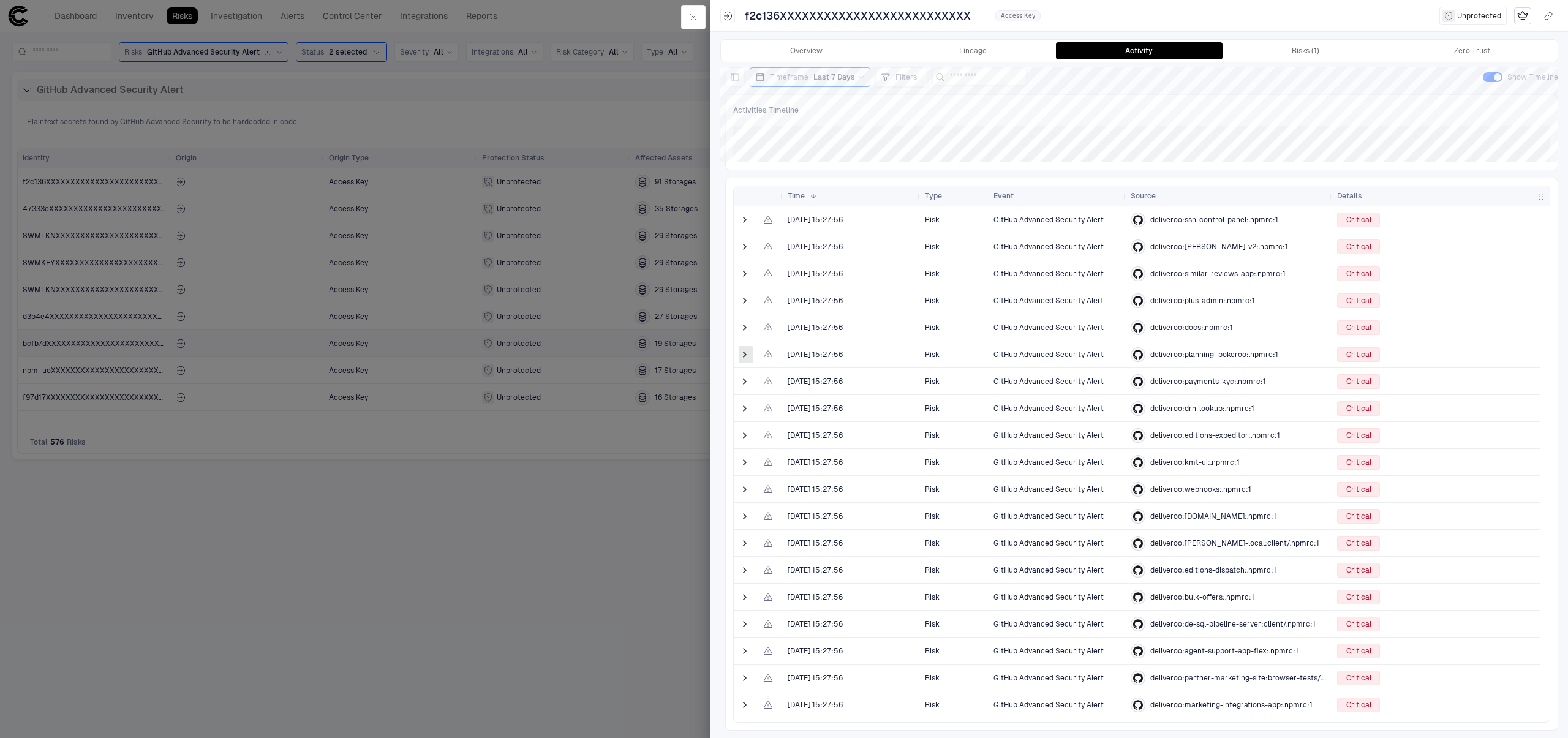
click at [740, 358] on span at bounding box center [744, 355] width 13 height 13
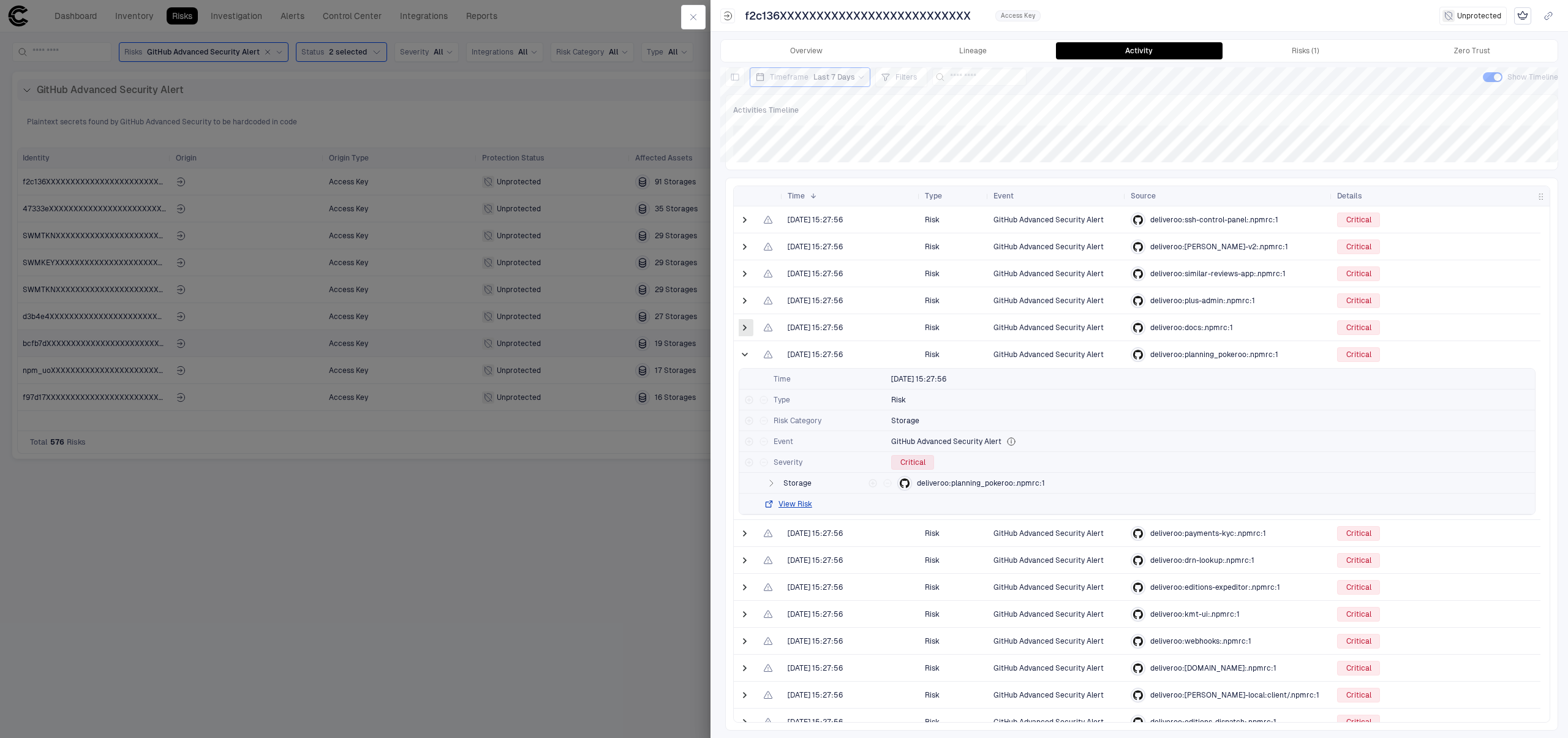
click at [748, 327] on span at bounding box center [744, 328] width 13 height 13
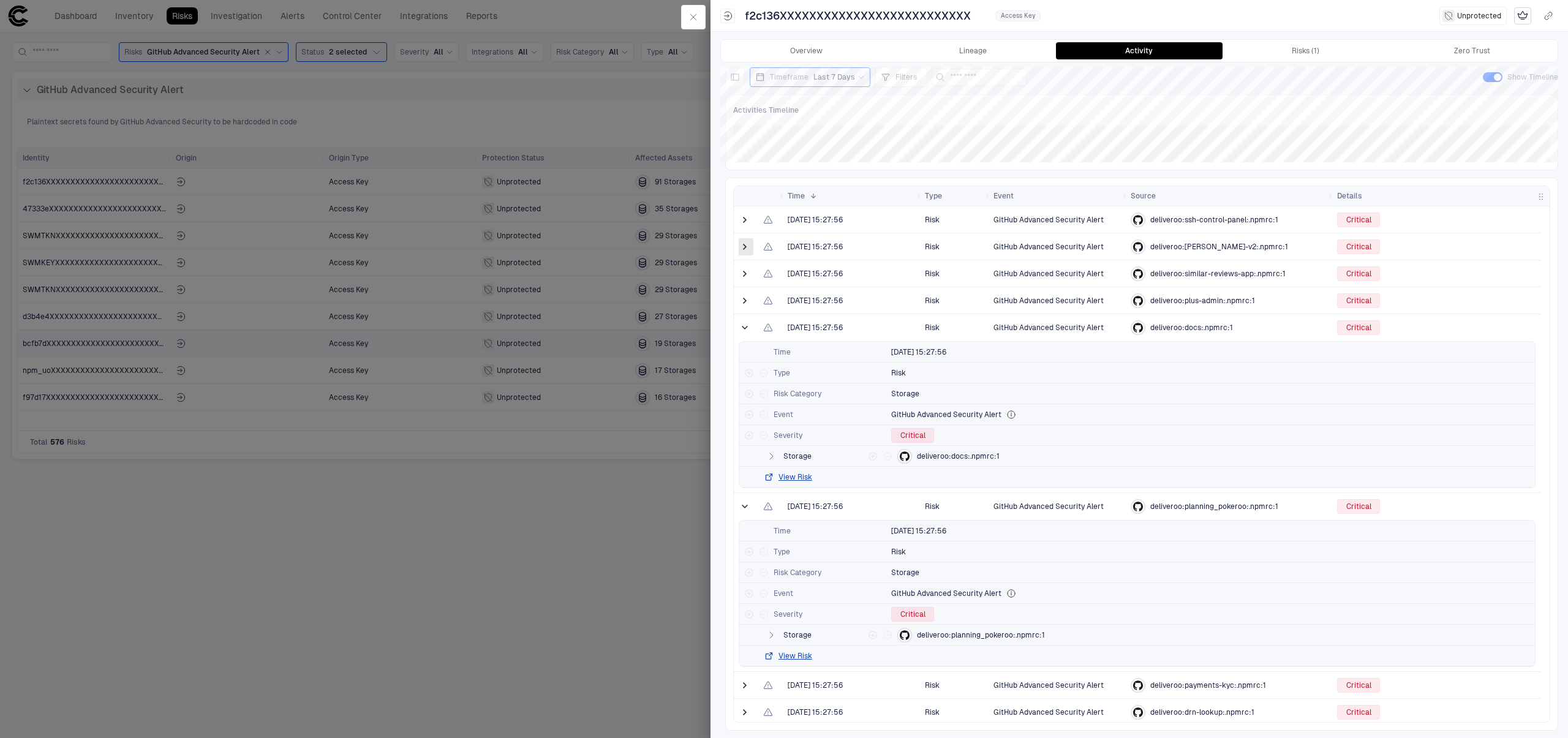
click at [738, 244] on span at bounding box center [744, 247] width 13 height 13
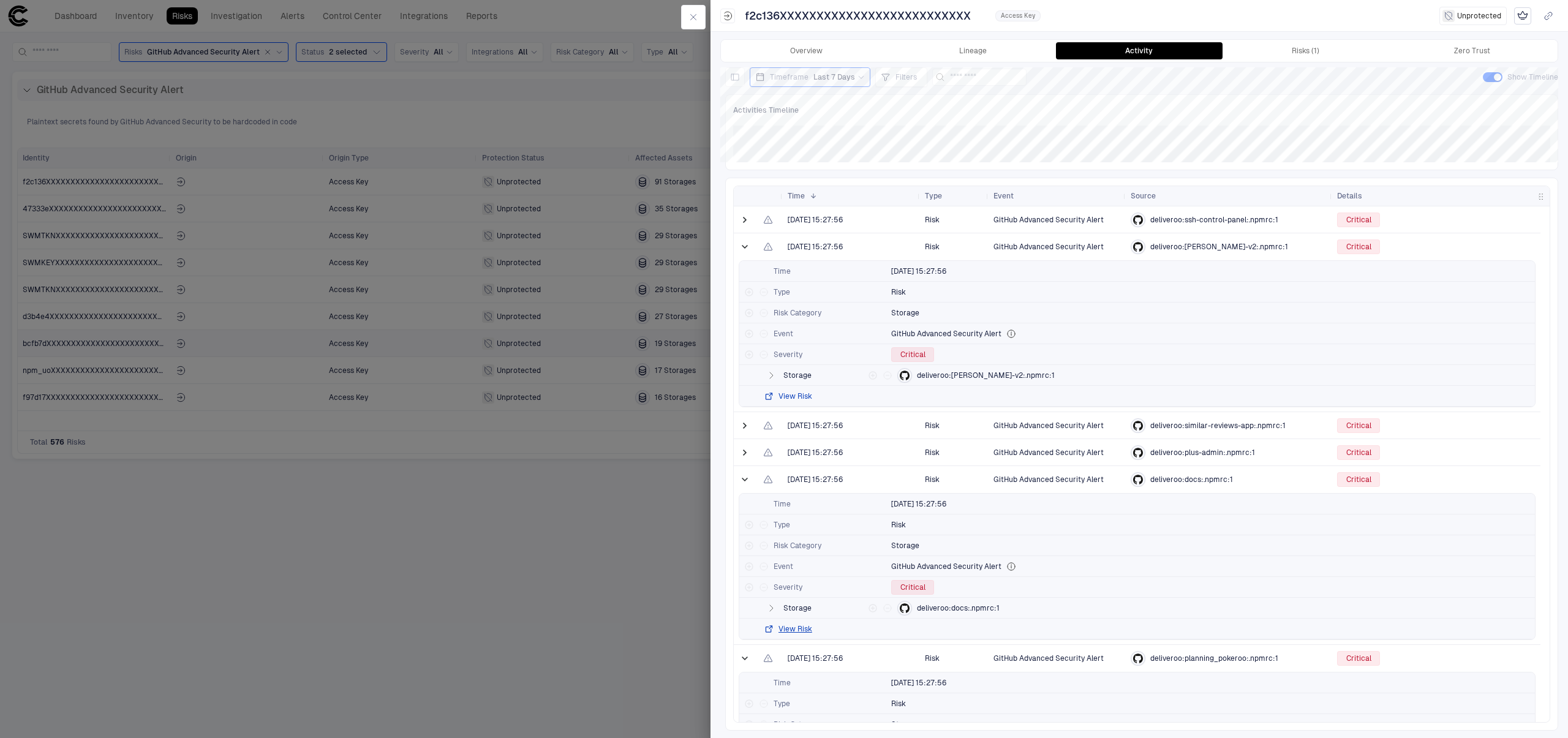
click at [791, 393] on button "View Risk" at bounding box center [787, 397] width 48 height 10
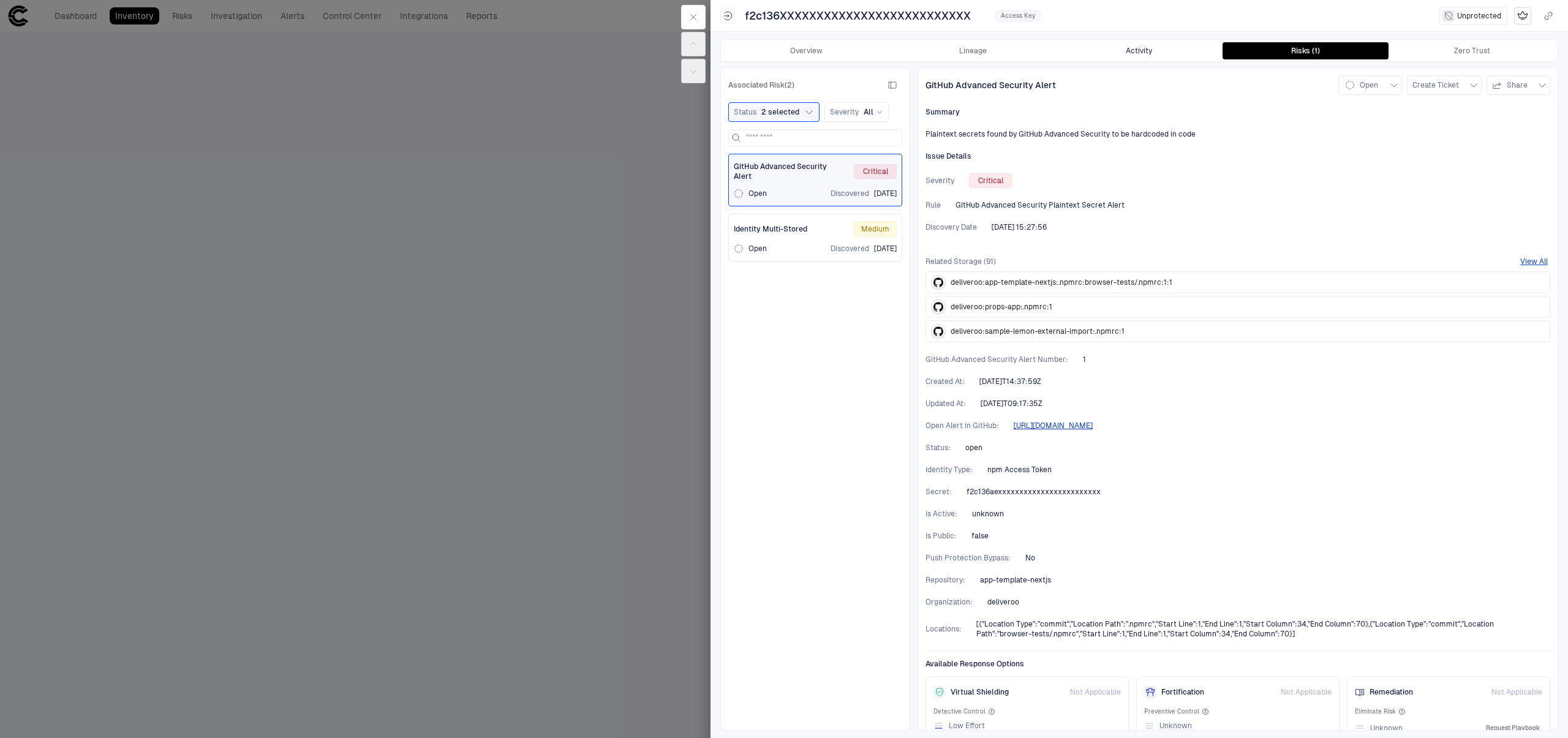
click at [1157, 50] on button "Activity" at bounding box center [1138, 51] width 166 height 17
